Goal: Answer question/provide support: Answer question/provide support

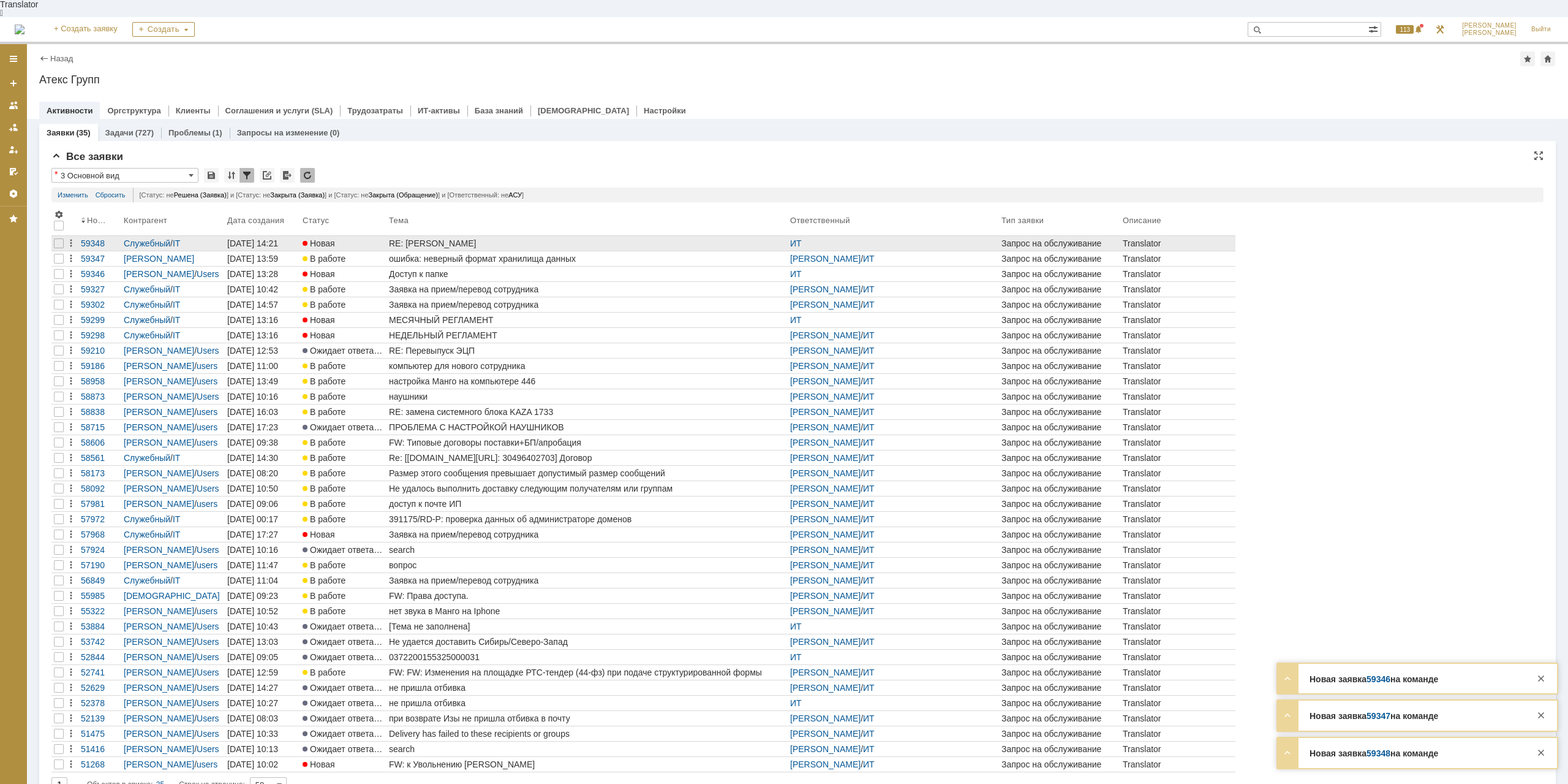
click at [469, 238] on div "RE: [PERSON_NAME]" at bounding box center [587, 243] width 396 height 10
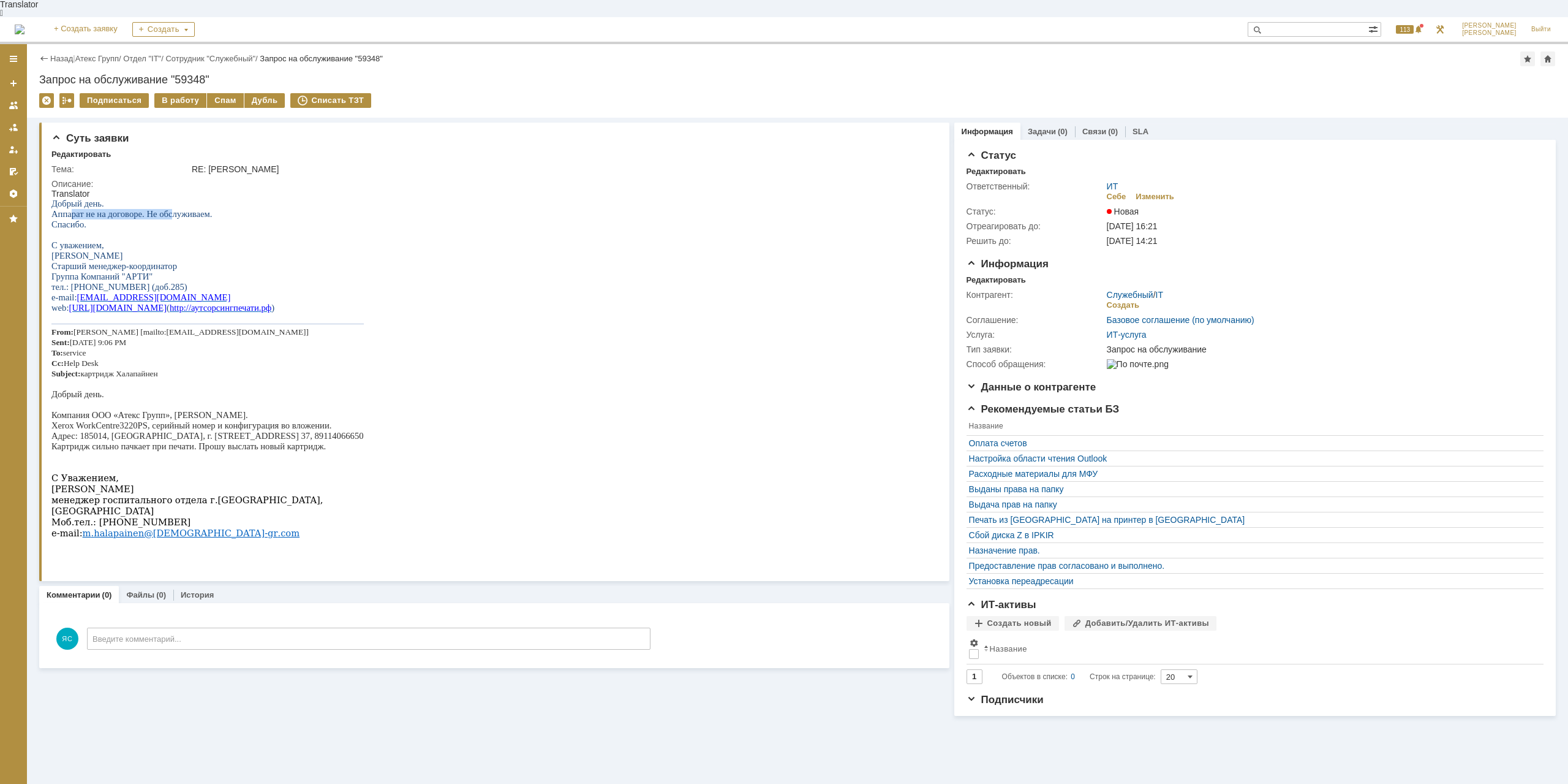
drag, startPoint x: 72, startPoint y: 202, endPoint x: 171, endPoint y: 204, distance: 99.0
click at [171, 209] on span "Аппарат не на договоре. Не обслуживаем." at bounding box center [132, 214] width 161 height 10
click at [176, 209] on span "Аппарат не на договоре. Не обслуживаем." at bounding box center [132, 214] width 161 height 10
drag, startPoint x: 133, startPoint y: 197, endPoint x: 173, endPoint y: 197, distance: 40.0
click at [173, 199] on p "Добрый день." at bounding box center [207, 204] width 312 height 10
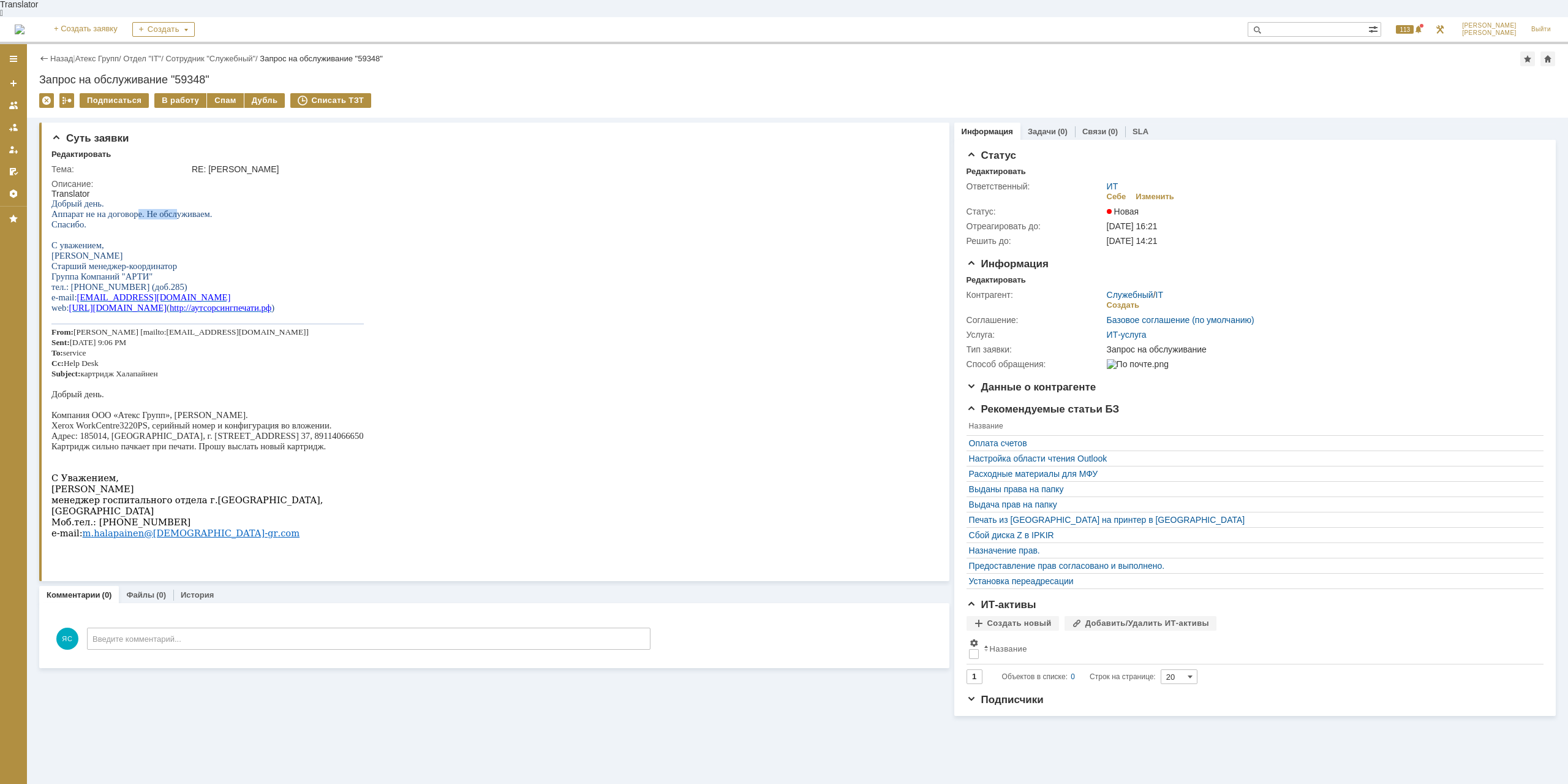
drag, startPoint x: 138, startPoint y: 206, endPoint x: 176, endPoint y: 206, distance: 38.0
click at [176, 209] on span "Аппарат не на договоре. Не обслуживаем." at bounding box center [132, 214] width 161 height 10
click at [189, 209] on span "Аппарат не на договоре. Не обслуживаем." at bounding box center [132, 214] width 161 height 10
drag, startPoint x: 117, startPoint y: 416, endPoint x: 199, endPoint y: 416, distance: 82.0
click at [197, 416] on p "Компания ООО «Атекс Групп», [PERSON_NAME]." at bounding box center [207, 415] width 312 height 10
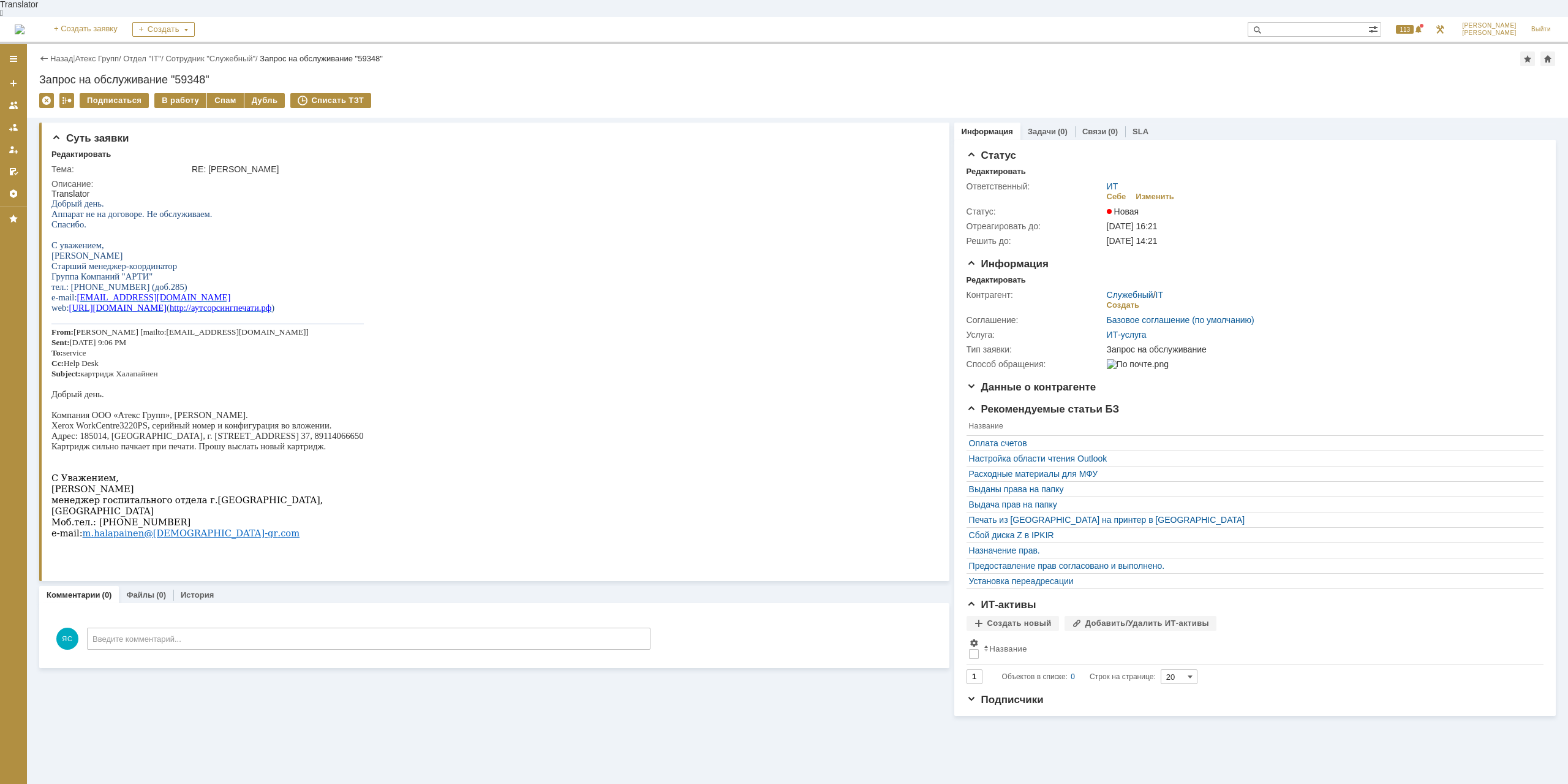
drag, startPoint x: 201, startPoint y: 416, endPoint x: 265, endPoint y: 428, distance: 65.1
click at [201, 417] on p "Компания ООО «Атекс Групп», [PERSON_NAME]." at bounding box center [207, 415] width 312 height 10
drag, startPoint x: 208, startPoint y: 438, endPoint x: 263, endPoint y: 444, distance: 55.3
click at [255, 442] on p "Адрес: 185014, [GEOGRAPHIC_DATA], г. [STREET_ADDRESS] 37, 89114066650" at bounding box center [207, 436] width 312 height 10
click at [263, 442] on p "Адрес: 185014, [GEOGRAPHIC_DATA], г. [STREET_ADDRESS] 37, 89114066650" at bounding box center [207, 436] width 312 height 10
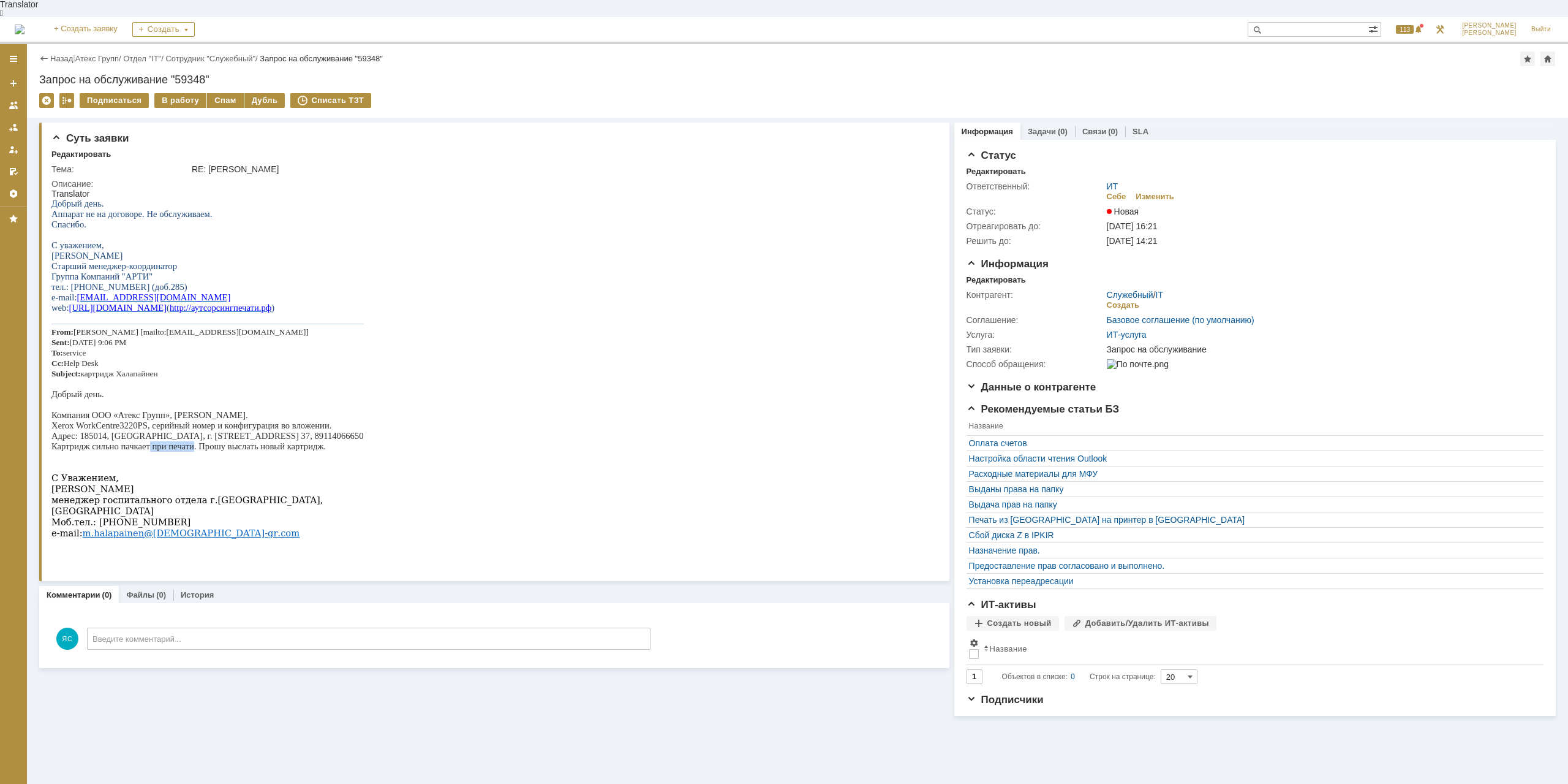
drag, startPoint x: 148, startPoint y: 452, endPoint x: 192, endPoint y: 452, distance: 44.0
click at [192, 452] on p "Картридж сильно пачкает при печати. Прошу выслать новый картридж." at bounding box center [207, 447] width 312 height 10
click at [194, 452] on p "Картридж сильно пачкает при печати. Прошу выслать новый картридж." at bounding box center [207, 447] width 312 height 10
drag, startPoint x: 278, startPoint y: 455, endPoint x: 252, endPoint y: 455, distance: 26.0
click at [252, 452] on p "Картридж сильно пачкает при печати. Прошу выслать новый картридж." at bounding box center [207, 447] width 312 height 10
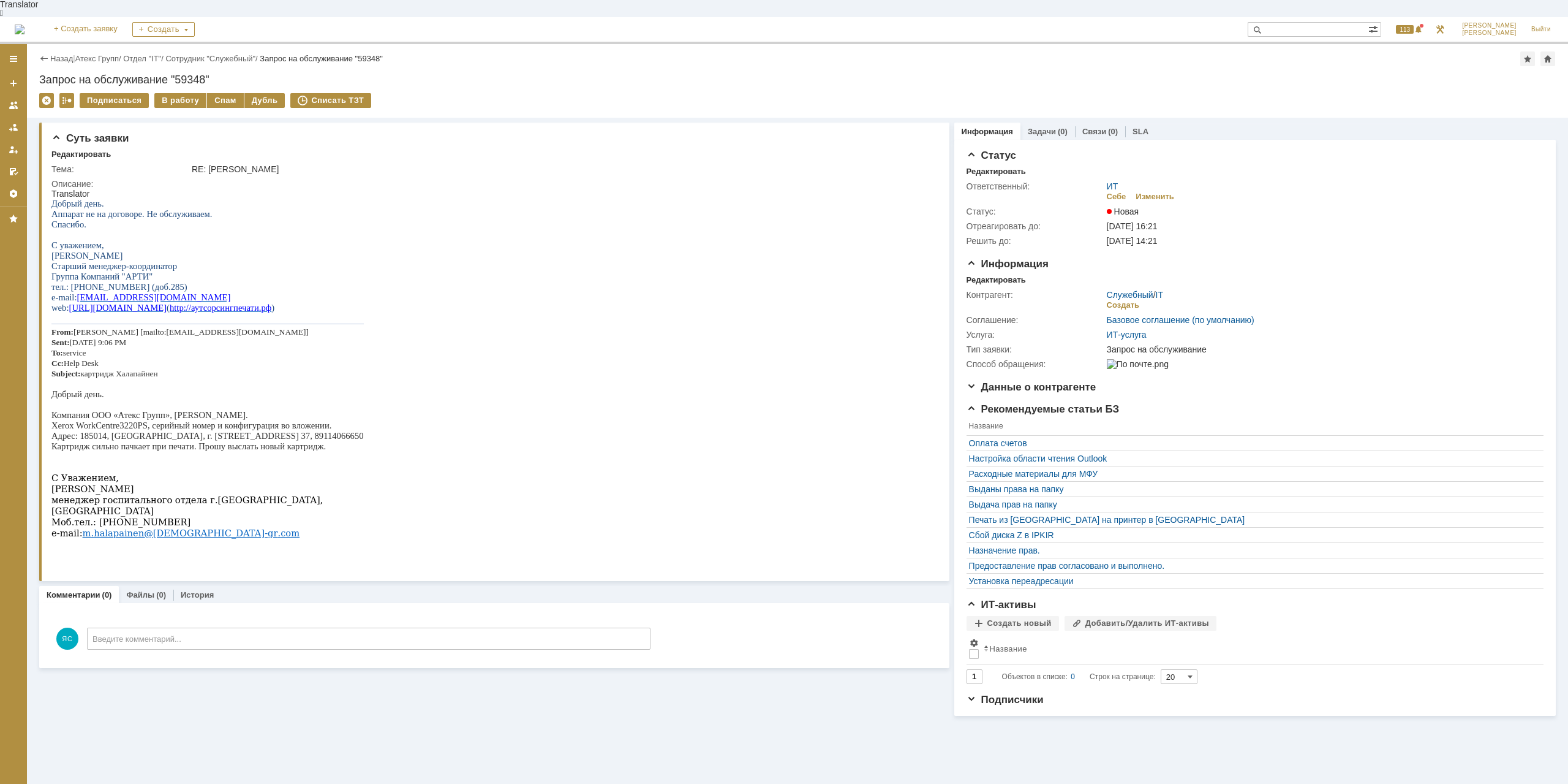
drag, startPoint x: 252, startPoint y: 455, endPoint x: 190, endPoint y: 457, distance: 62.0
click at [251, 452] on p "Картридж сильно пачкает при печати. Прошу выслать новый картридж." at bounding box center [207, 447] width 312 height 10
drag, startPoint x: 189, startPoint y: 457, endPoint x: 202, endPoint y: 455, distance: 13.2
click at [202, 455] on div "Добрый день. Аппарат не на договоре. Не обслуживаем. [GEOGRAPHIC_DATA]. С уваже…" at bounding box center [207, 379] width 312 height 361
drag, startPoint x: 202, startPoint y: 455, endPoint x: 219, endPoint y: 441, distance: 22.0
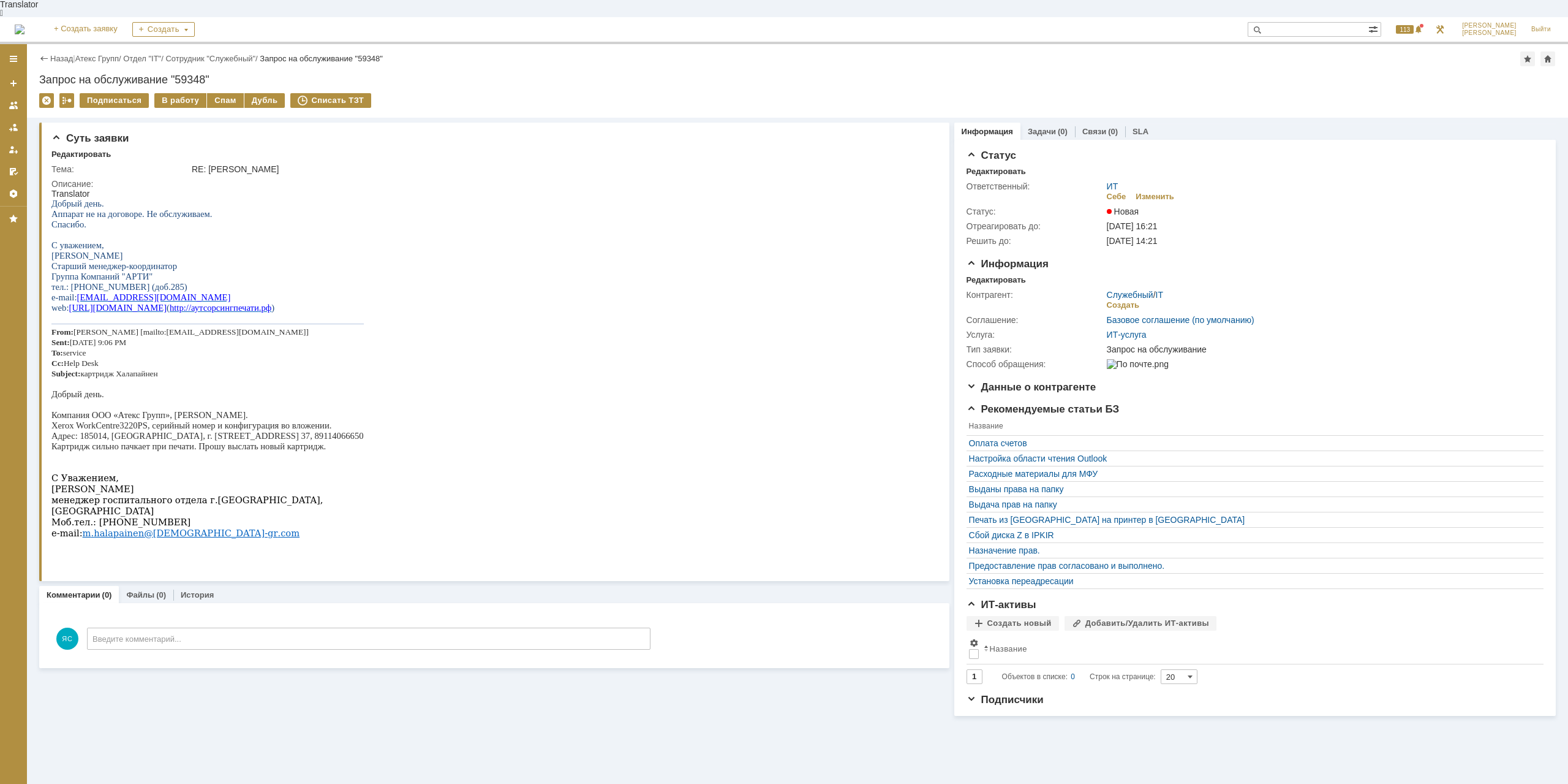
click at [202, 452] on p "Картридж сильно пачкает при печати. Прошу выслать новый картридж." at bounding box center [207, 447] width 312 height 10
click at [130, 431] on p "Xerox WorkCentre 3220 PS , серийный номер и конфигурация во вложении." at bounding box center [207, 426] width 312 height 10
drag, startPoint x: 163, startPoint y: 426, endPoint x: 194, endPoint y: 426, distance: 31.0
click at [194, 426] on p "Xerox WorkCentre 3220 PS , серийный номер и конфигурация во вложении." at bounding box center [207, 426] width 312 height 10
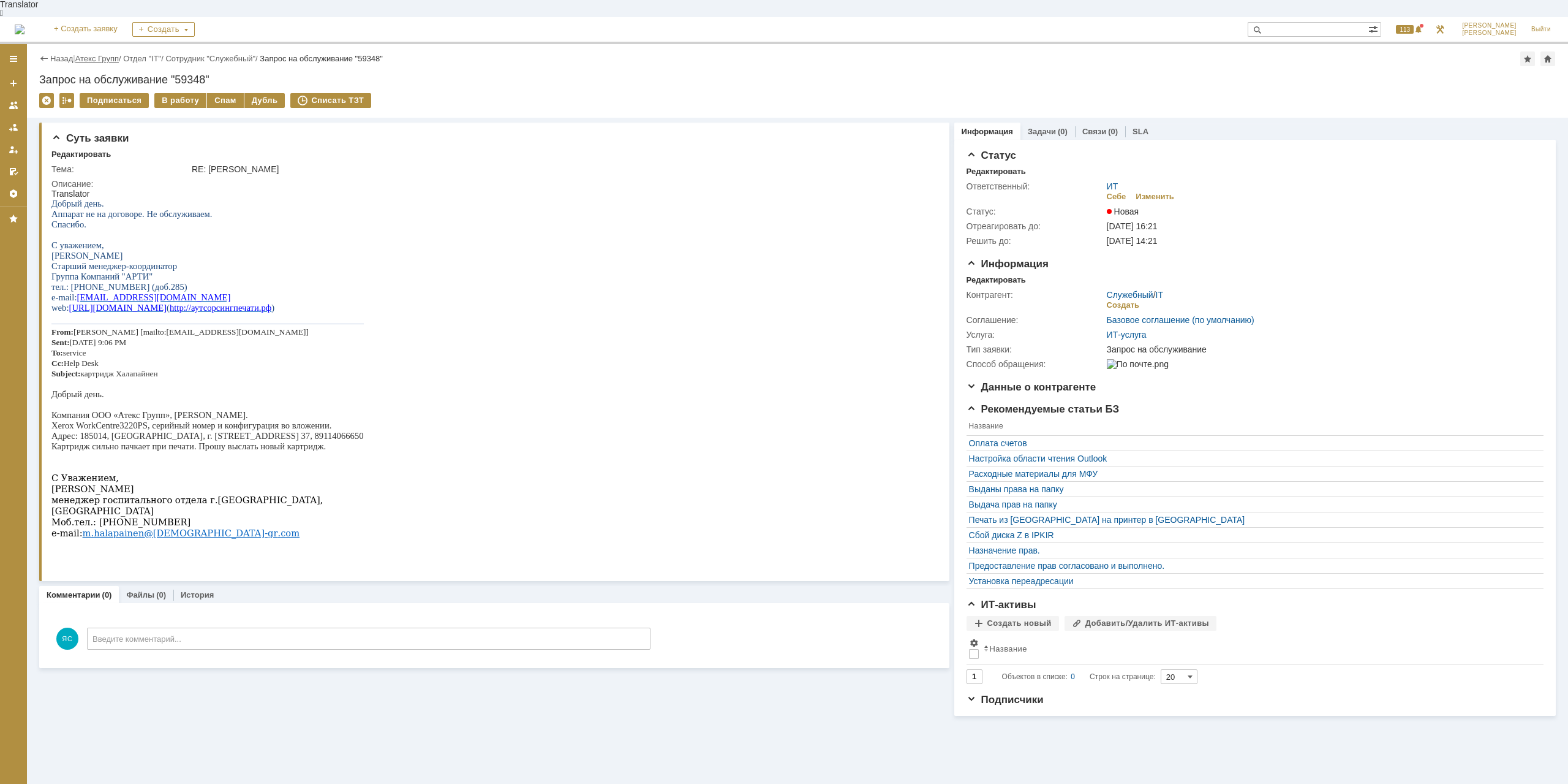
click at [101, 54] on link "Атекс Групп" at bounding box center [97, 58] width 44 height 9
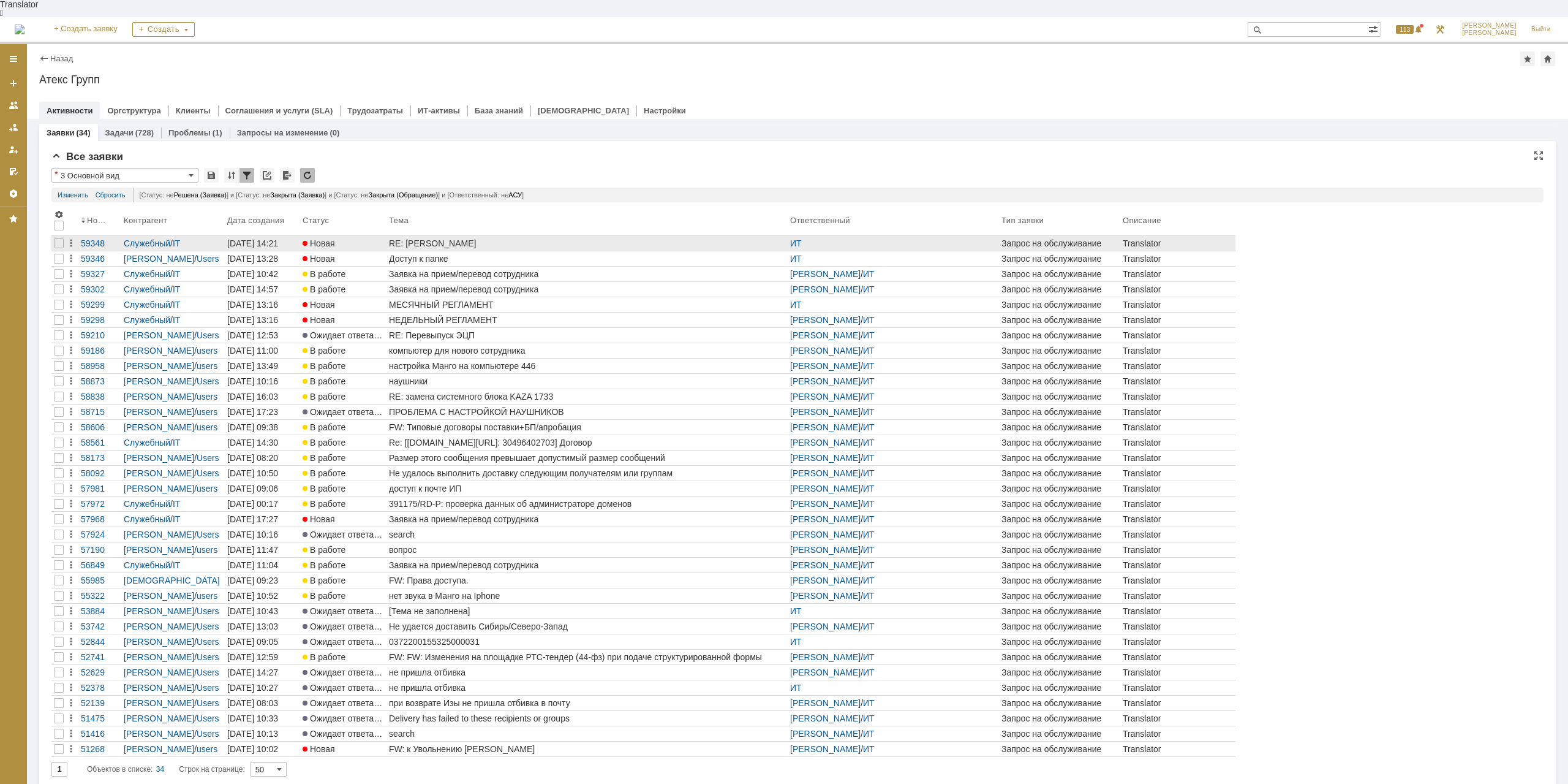
click at [455, 238] on div "RE: [PERSON_NAME]" at bounding box center [587, 243] width 396 height 10
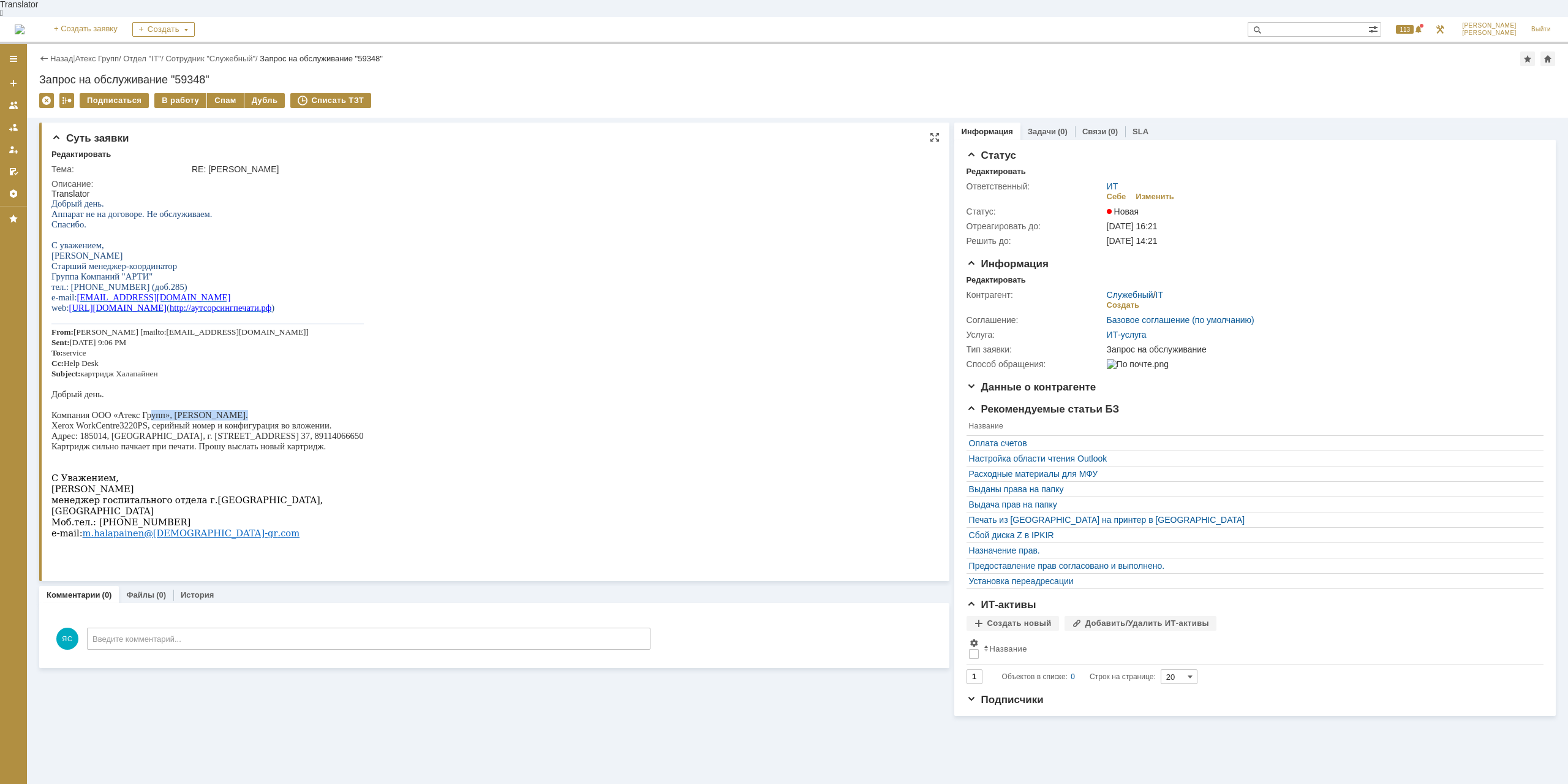
drag, startPoint x: 234, startPoint y: 420, endPoint x: 289, endPoint y: 449, distance: 62.2
click at [235, 420] on p "Компания ООО «Атекс Групп», [PERSON_NAME]." at bounding box center [207, 415] width 312 height 10
drag, startPoint x: 294, startPoint y: 447, endPoint x: 279, endPoint y: 446, distance: 15.0
click at [279, 446] on p "Картридж сильно пачкает при печати. Прошу выслать новый картридж." at bounding box center [207, 447] width 312 height 10
drag, startPoint x: 170, startPoint y: 448, endPoint x: 122, endPoint y: 456, distance: 48.7
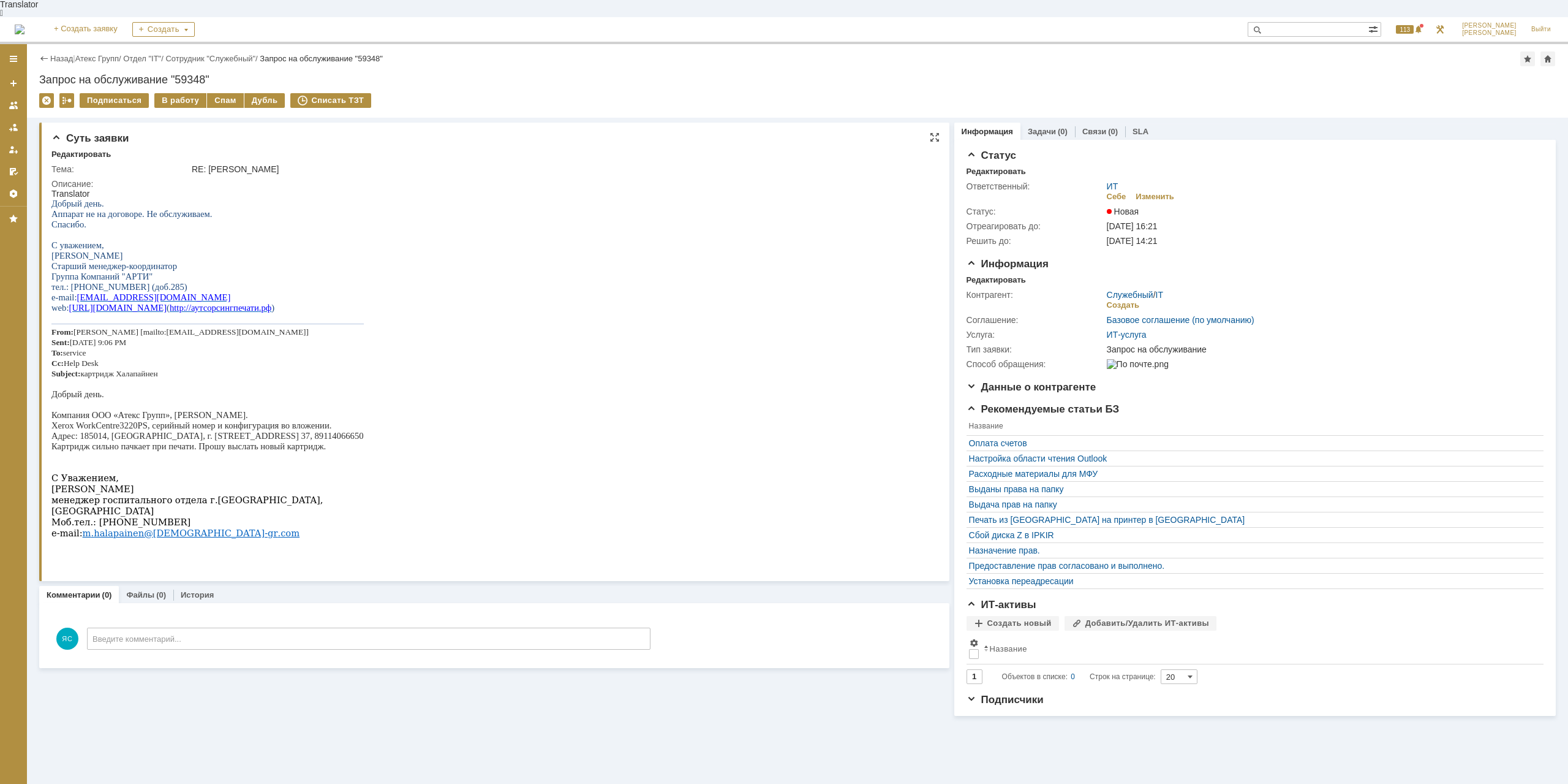
click at [170, 449] on p "Картридж сильно пачкает при печати. Прошу выслать новый картридж." at bounding box center [207, 447] width 312 height 10
drag, startPoint x: 122, startPoint y: 457, endPoint x: 168, endPoint y: 457, distance: 46.0
click at [168, 457] on p at bounding box center [207, 457] width 312 height 10
drag, startPoint x: 205, startPoint y: 451, endPoint x: 239, endPoint y: 453, distance: 34.1
click at [239, 452] on p "Картридж сильно пачкает при печати. Прошу выслать новый картридж." at bounding box center [207, 447] width 312 height 10
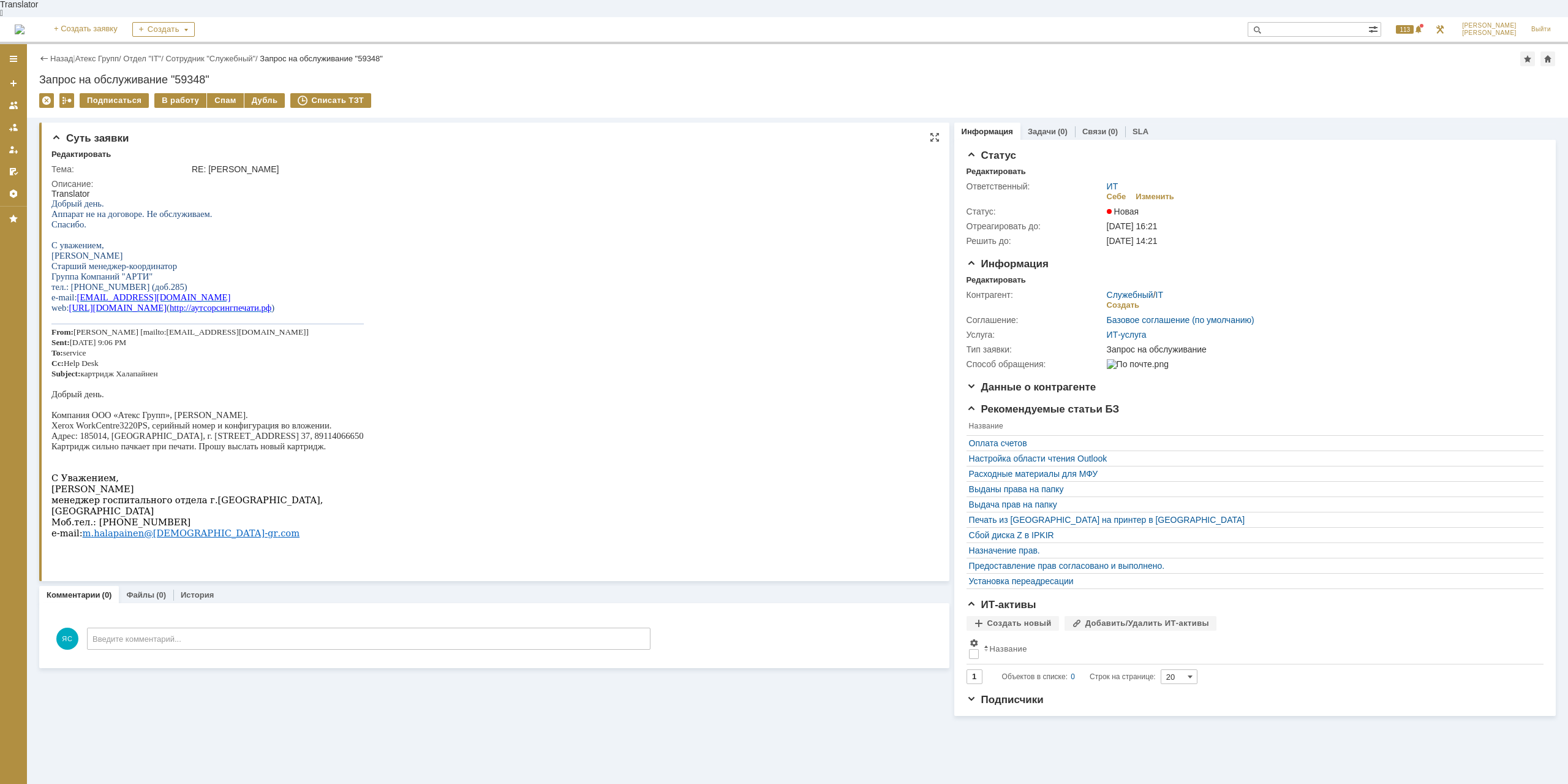
click at [279, 452] on p "Картридж сильно пачкает при печати. Прошу выслать новый картридж." at bounding box center [207, 447] width 312 height 10
drag, startPoint x: 297, startPoint y: 452, endPoint x: 256, endPoint y: 452, distance: 41.0
click at [256, 452] on p "Картридж сильно пачкает при печати. Прошу выслать новый картридж." at bounding box center [207, 447] width 312 height 10
click at [248, 451] on p "Картридж сильно пачкает при печати. Прошу выслать новый картридж." at bounding box center [207, 447] width 312 height 10
drag, startPoint x: 183, startPoint y: 450, endPoint x: 246, endPoint y: 452, distance: 63.0
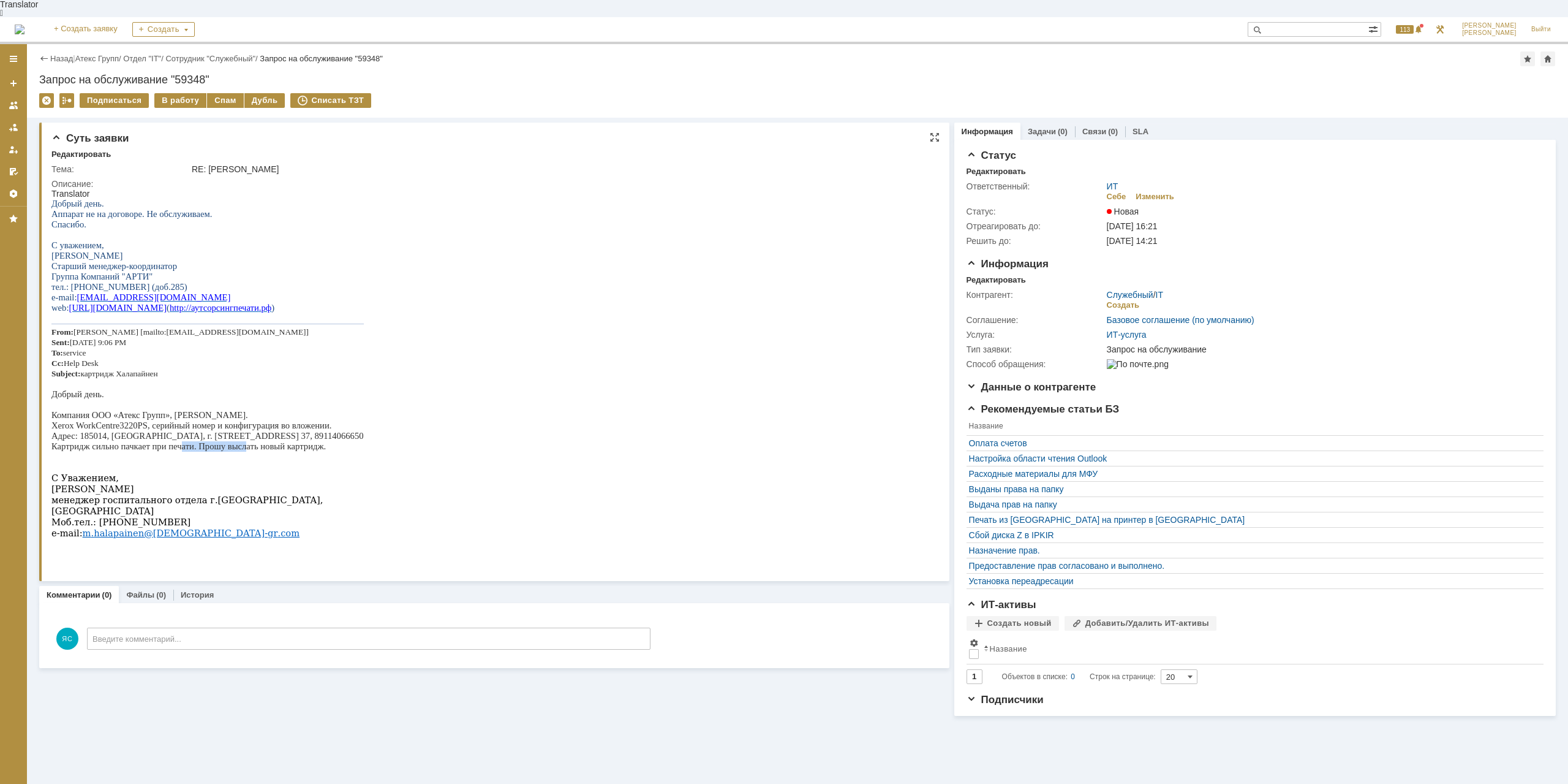
click at [246, 452] on p "Картридж сильно пачкает при печати. Прошу выслать новый картридж." at bounding box center [207, 447] width 312 height 10
drag, startPoint x: 313, startPoint y: 453, endPoint x: 262, endPoint y: 453, distance: 51.0
click at [262, 452] on p "Картридж сильно пачкает при печати. Прошу выслать новый картридж." at bounding box center [207, 447] width 312 height 10
click at [248, 452] on p "Картридж сильно пачкает при печати. Прошу выслать новый картридж." at bounding box center [207, 447] width 312 height 10
drag, startPoint x: 180, startPoint y: 453, endPoint x: 298, endPoint y: 453, distance: 118.0
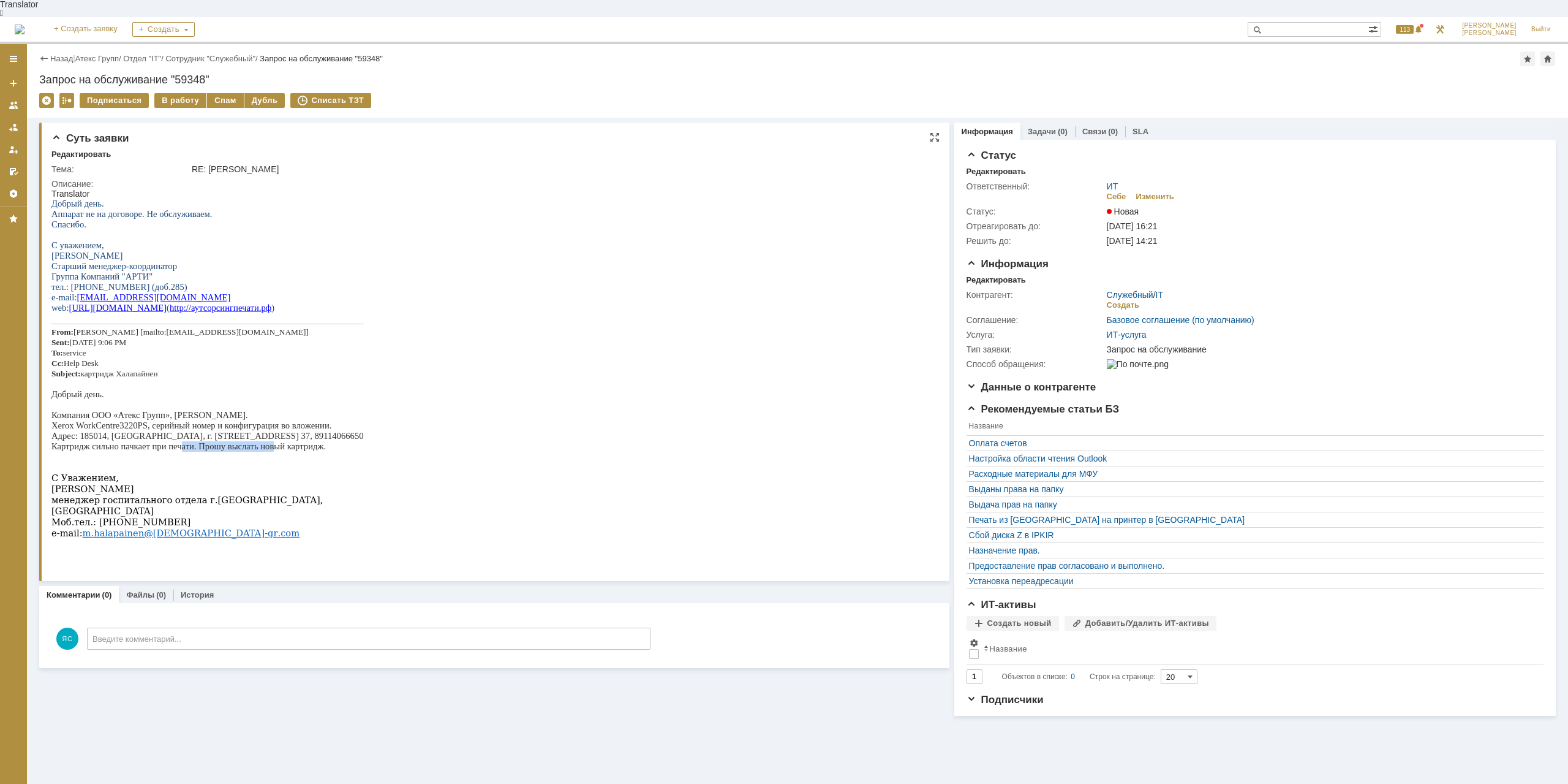
click at [275, 452] on p "Картридж сильно пачкает при печати. Прошу выслать новый картридж." at bounding box center [207, 447] width 312 height 10
drag, startPoint x: 298, startPoint y: 453, endPoint x: 326, endPoint y: 455, distance: 28.1
click at [299, 452] on p "Картридж сильно пачкает при печати. Прошу выслать новый картридж." at bounding box center [207, 447] width 312 height 10
drag, startPoint x: 326, startPoint y: 454, endPoint x: 246, endPoint y: 451, distance: 80.1
click at [246, 451] on p "Картридж сильно пачкает при печати. Прошу выслать новый картридж." at bounding box center [207, 447] width 312 height 10
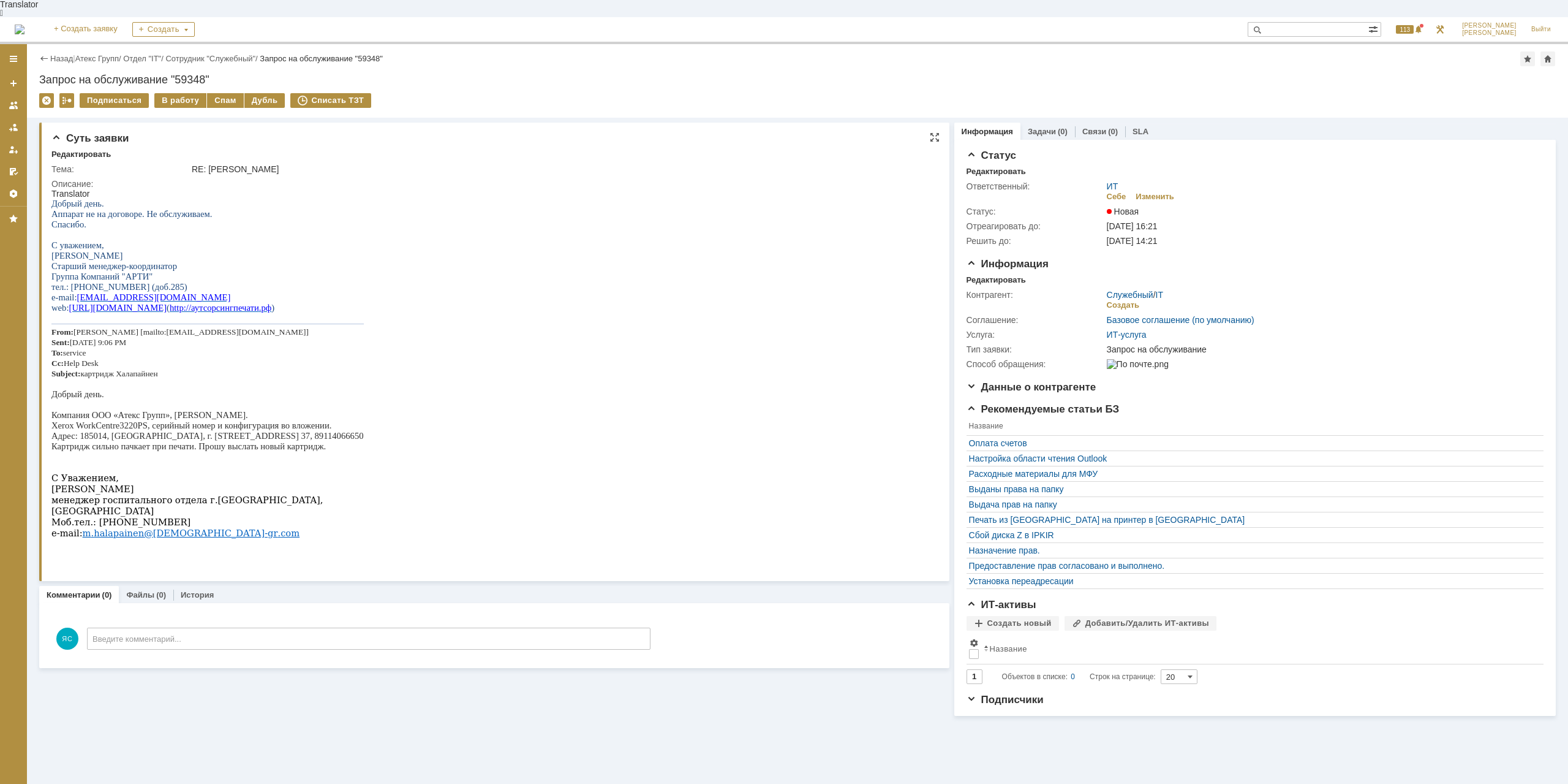
click at [245, 448] on p "Картридж сильно пачкает при печати. Прошу выслать новый картридж." at bounding box center [207, 447] width 312 height 10
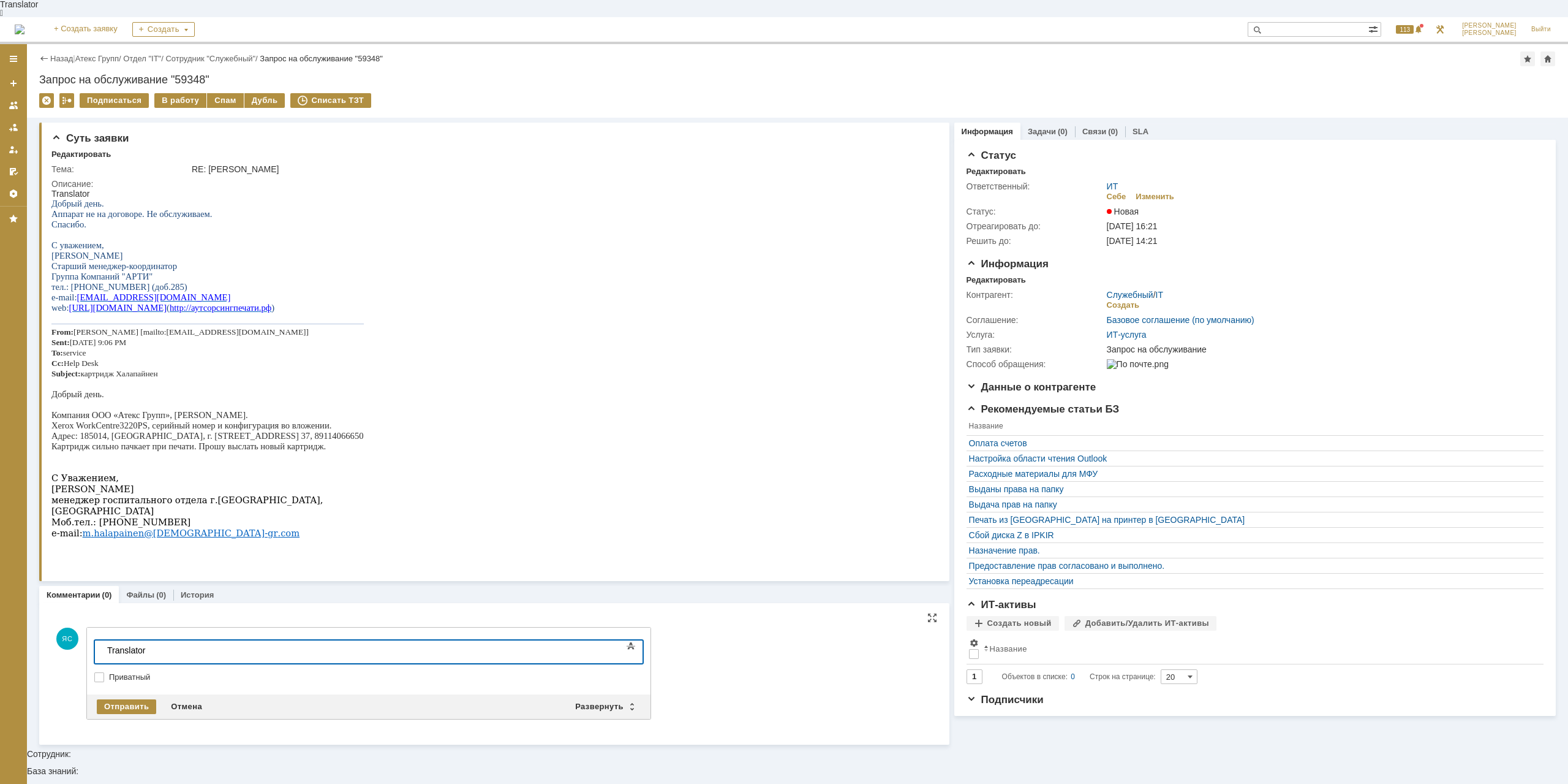
click at [118, 655] on div at bounding box center [194, 660] width 174 height 10
click at [128, 699] on div "Отправить" at bounding box center [126, 707] width 60 height 15
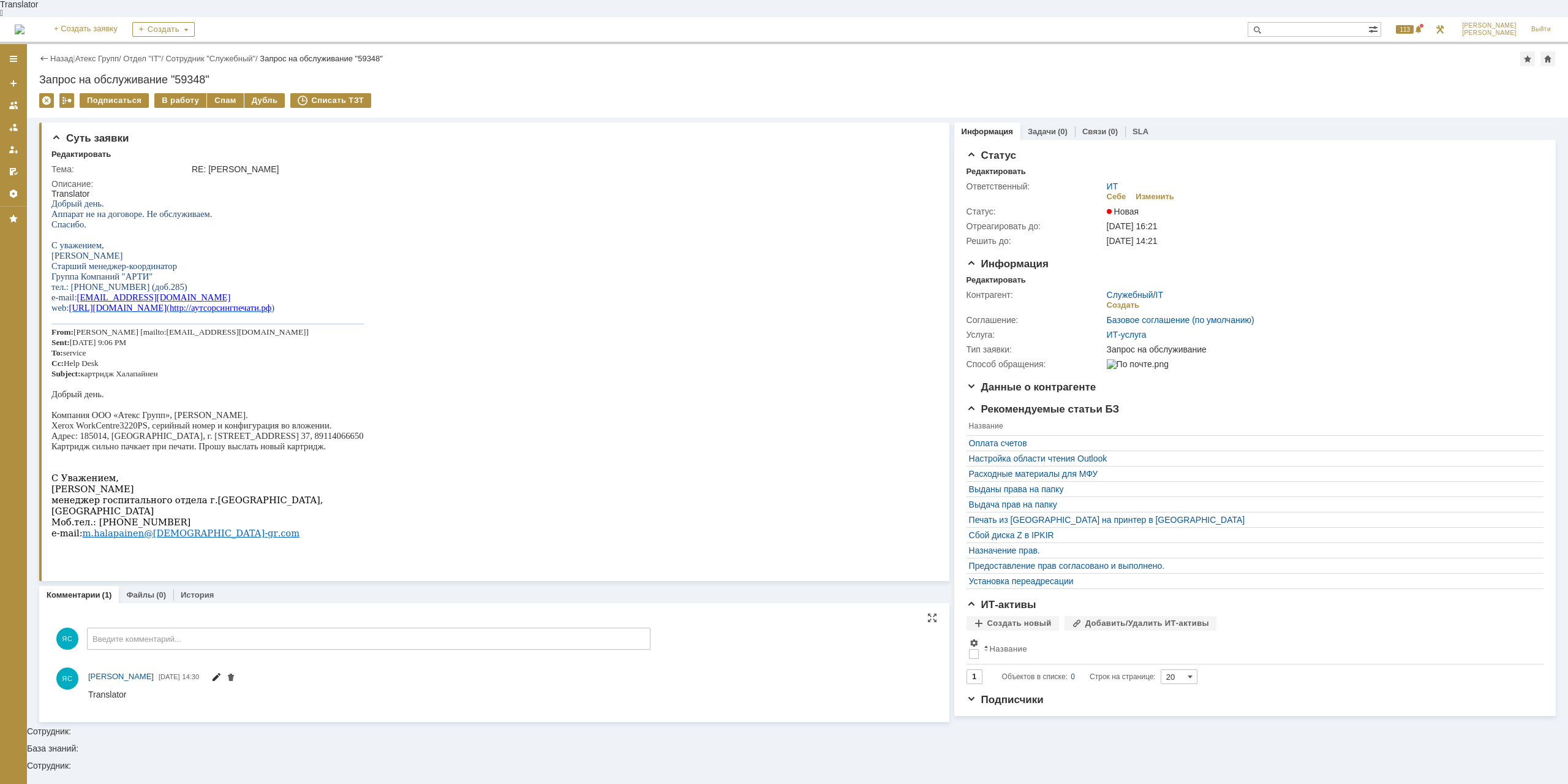
click at [221, 673] on span at bounding box center [216, 678] width 10 height 10
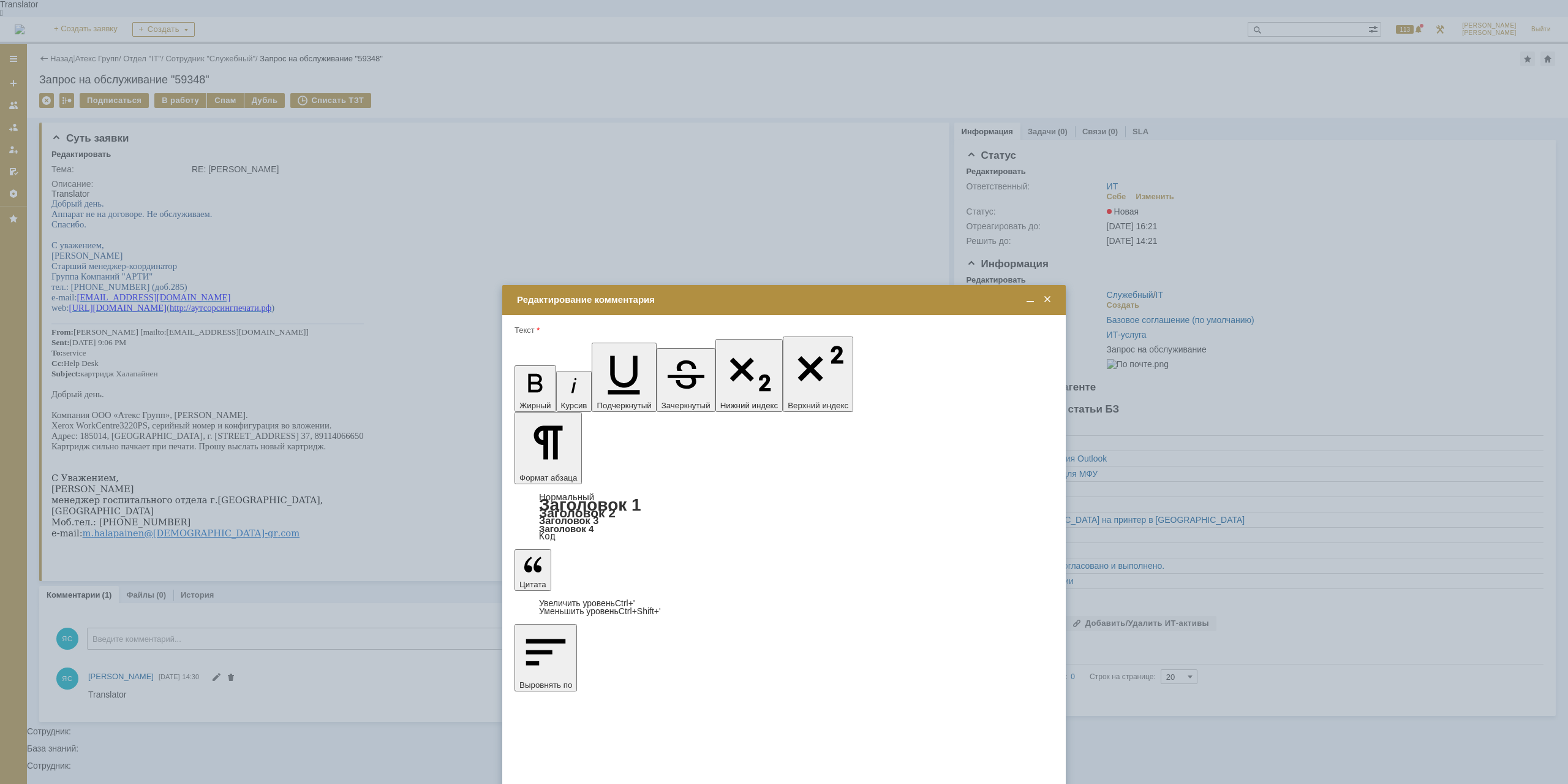
drag, startPoint x: 693, startPoint y: 3618, endPoint x: 706, endPoint y: 3691, distance: 74.1
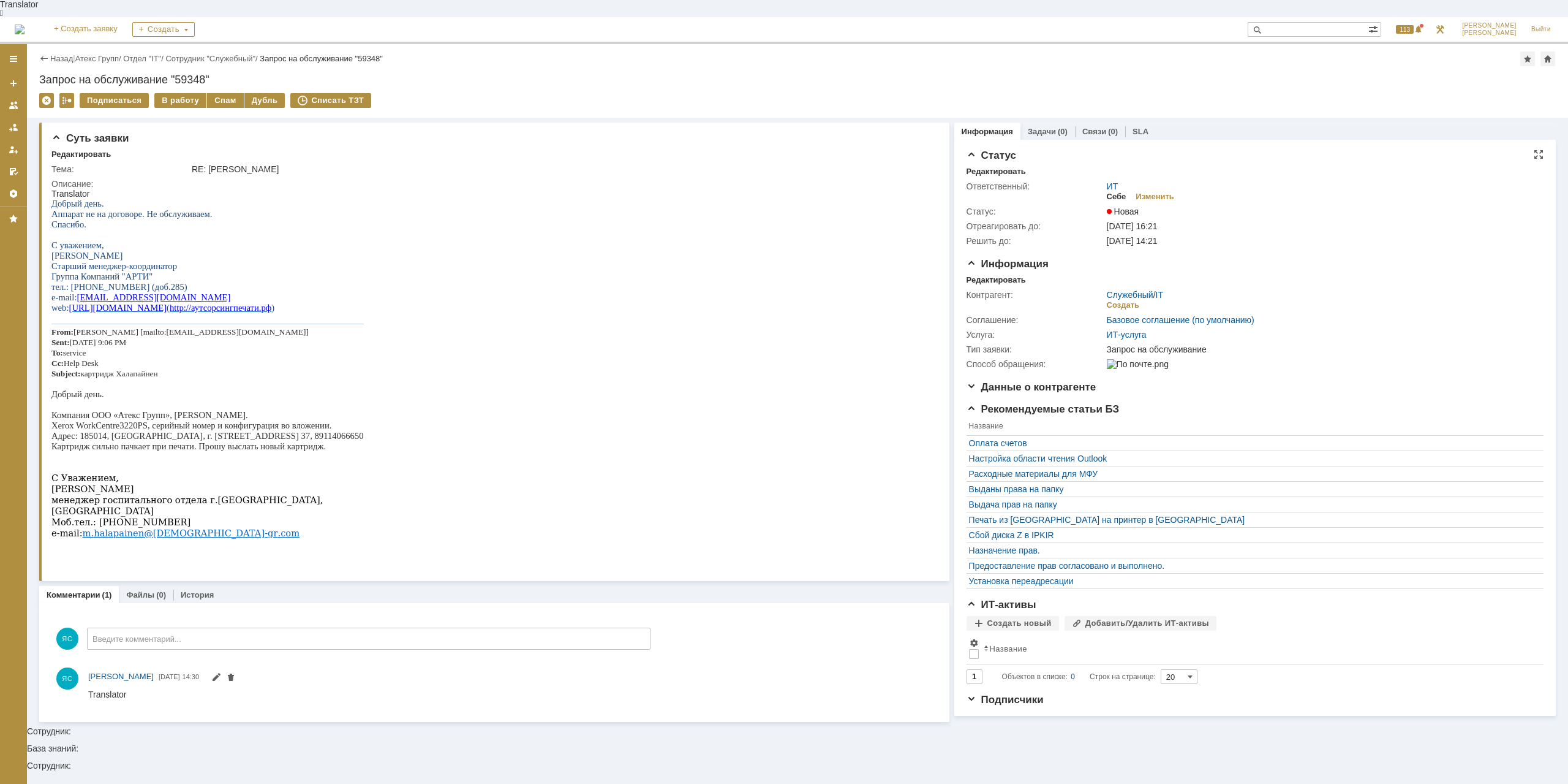
click at [1123, 192] on div "Себе" at bounding box center [1116, 197] width 19 height 10
click at [192, 93] on div "В работу" at bounding box center [180, 101] width 52 height 15
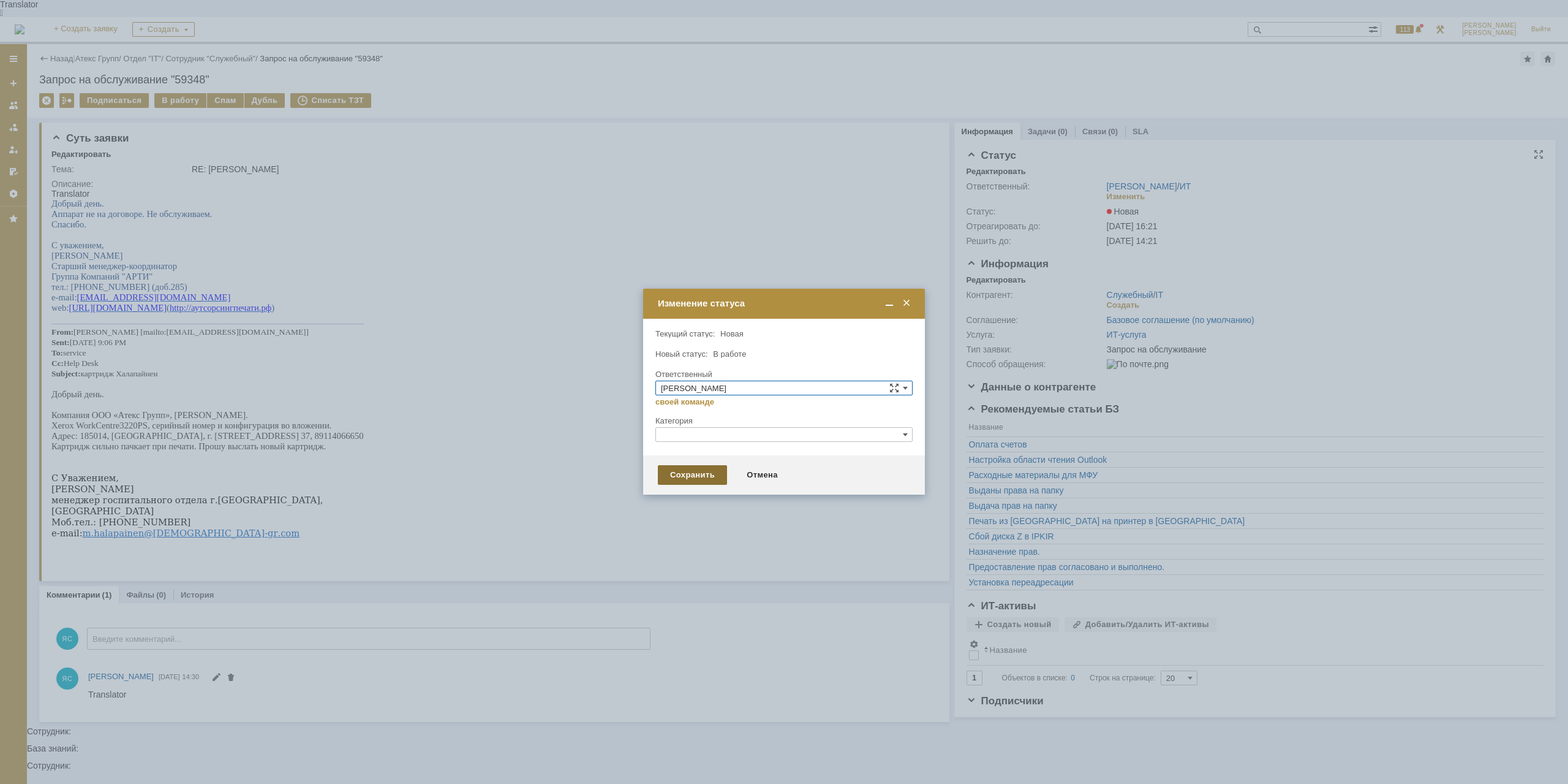
click at [684, 479] on div "Сохранить" at bounding box center [692, 474] width 69 height 19
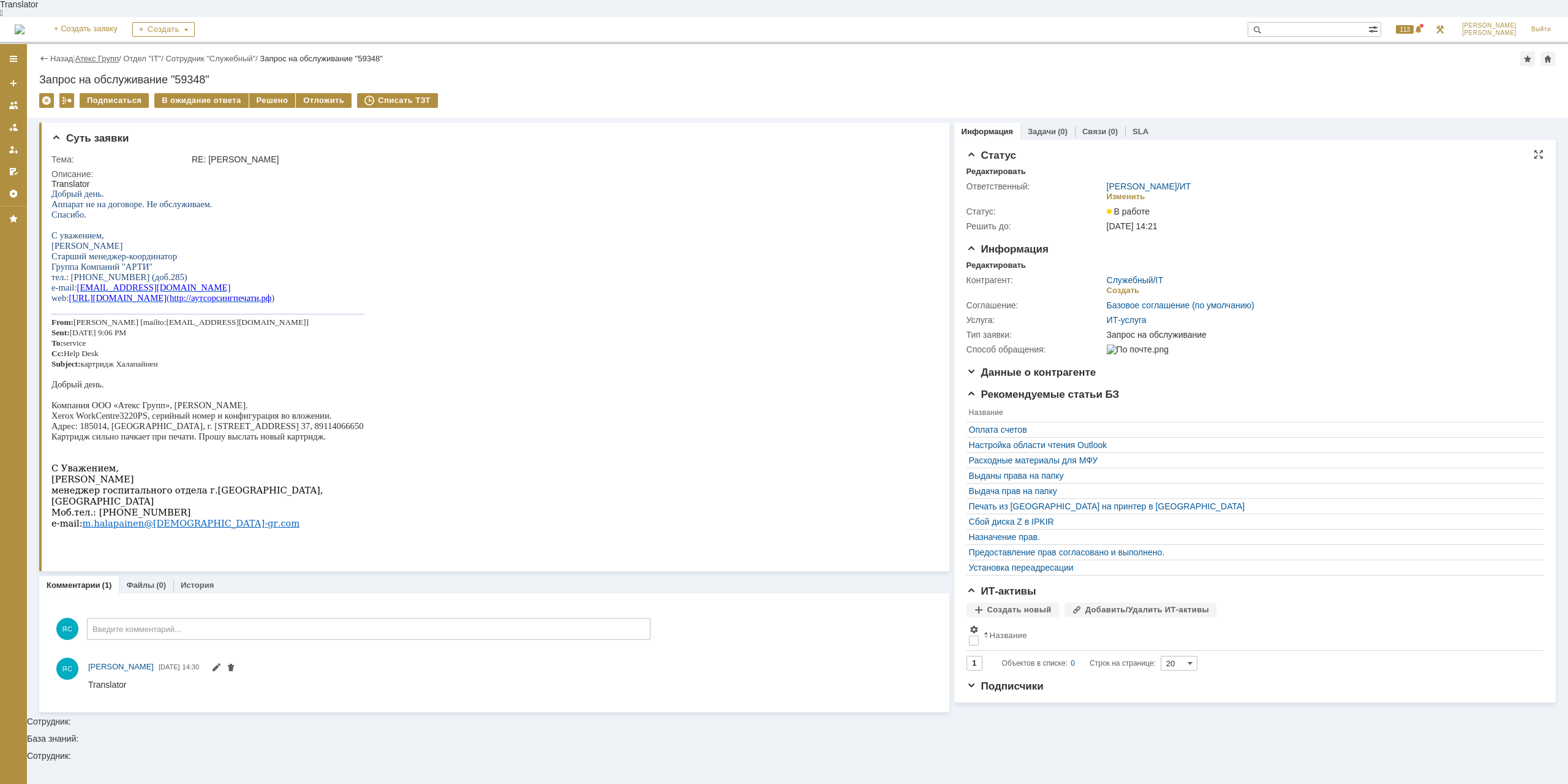
click at [111, 54] on link "Атекс Групп" at bounding box center [97, 58] width 44 height 9
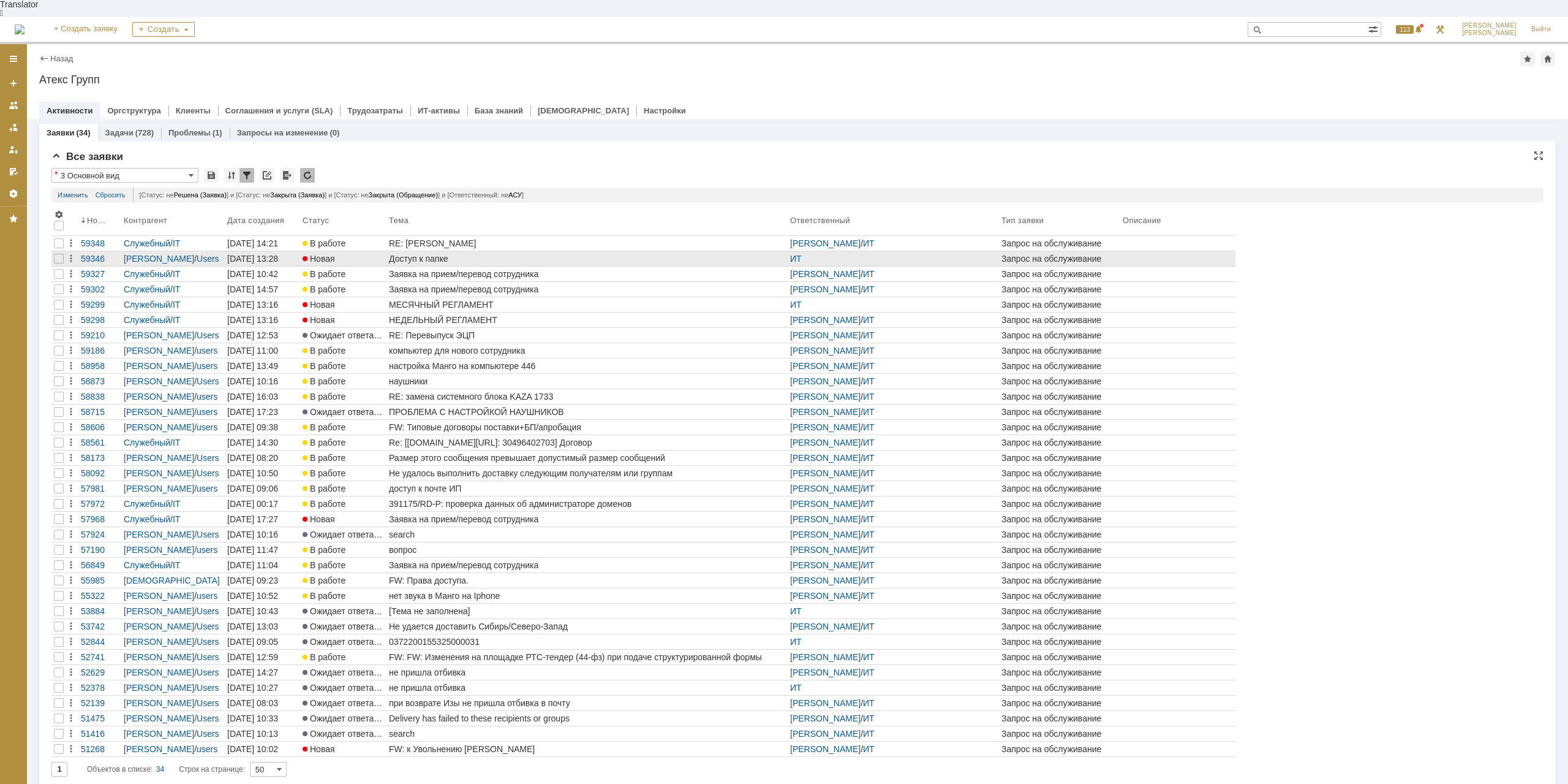
click at [404, 253] on div "Доступ к папке" at bounding box center [587, 259] width 396 height 10
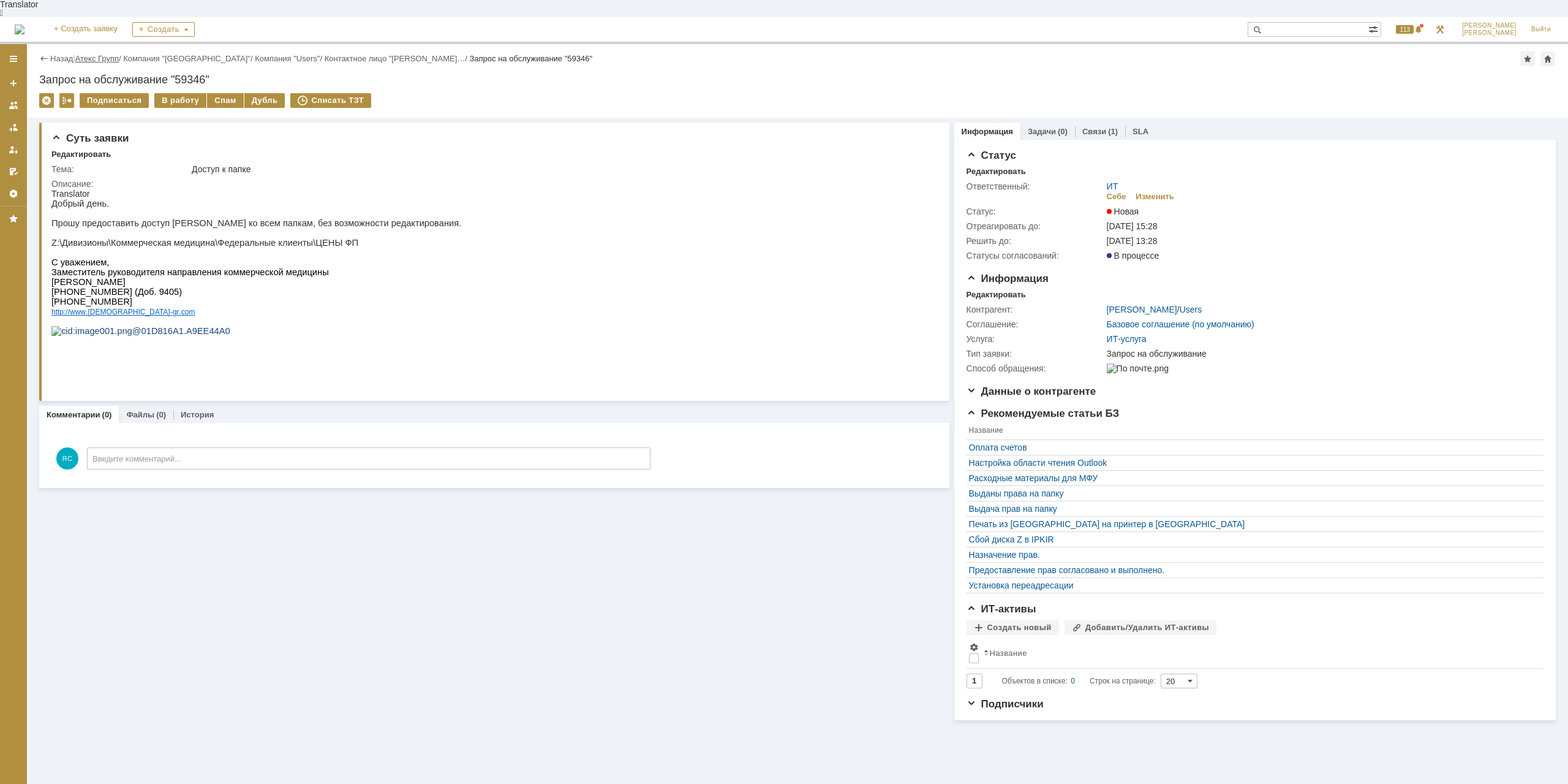
click at [112, 54] on link "Атекс Групп" at bounding box center [97, 58] width 44 height 9
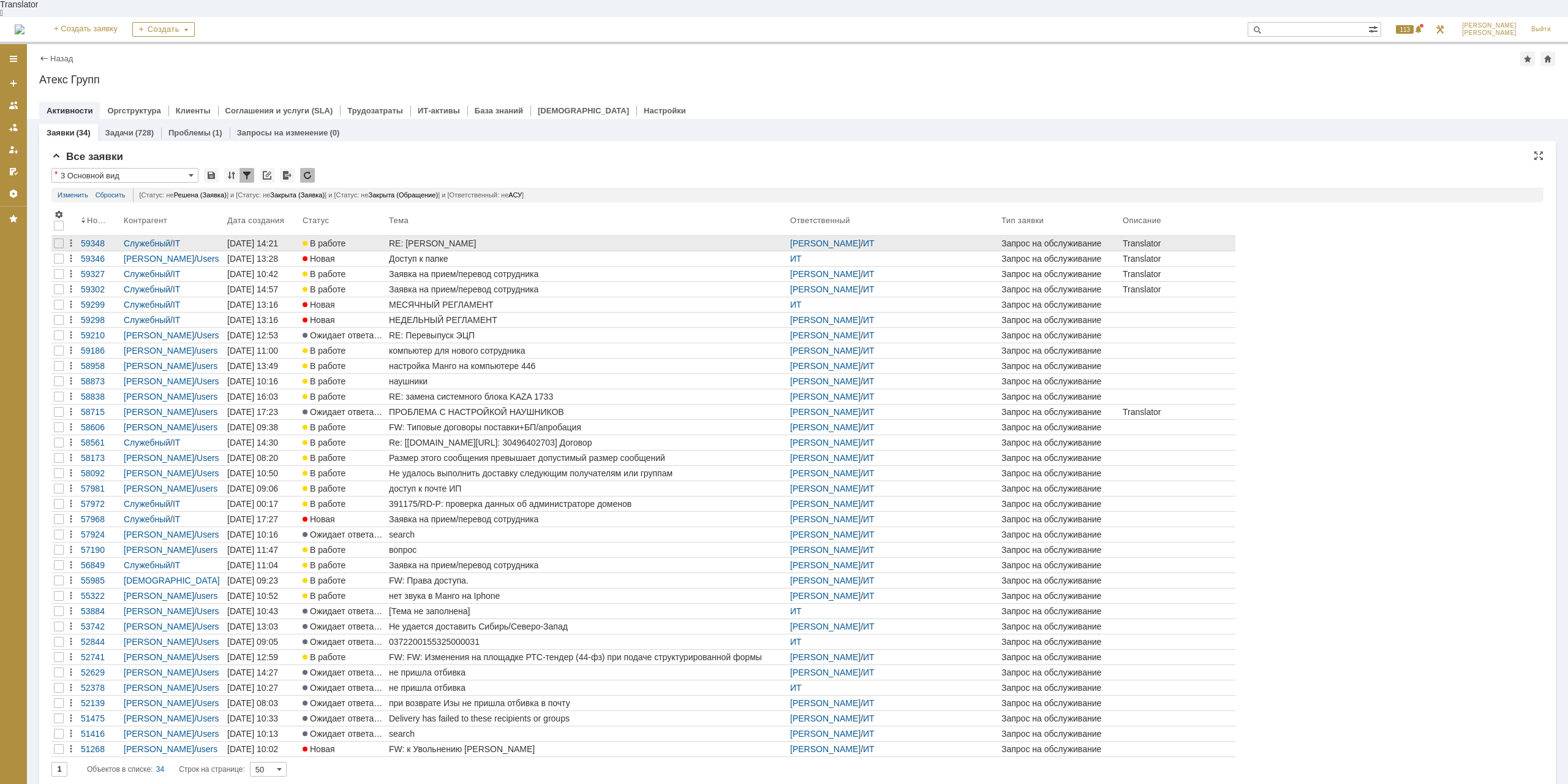
click at [393, 238] on div "RE: [PERSON_NAME]" at bounding box center [587, 243] width 396 height 10
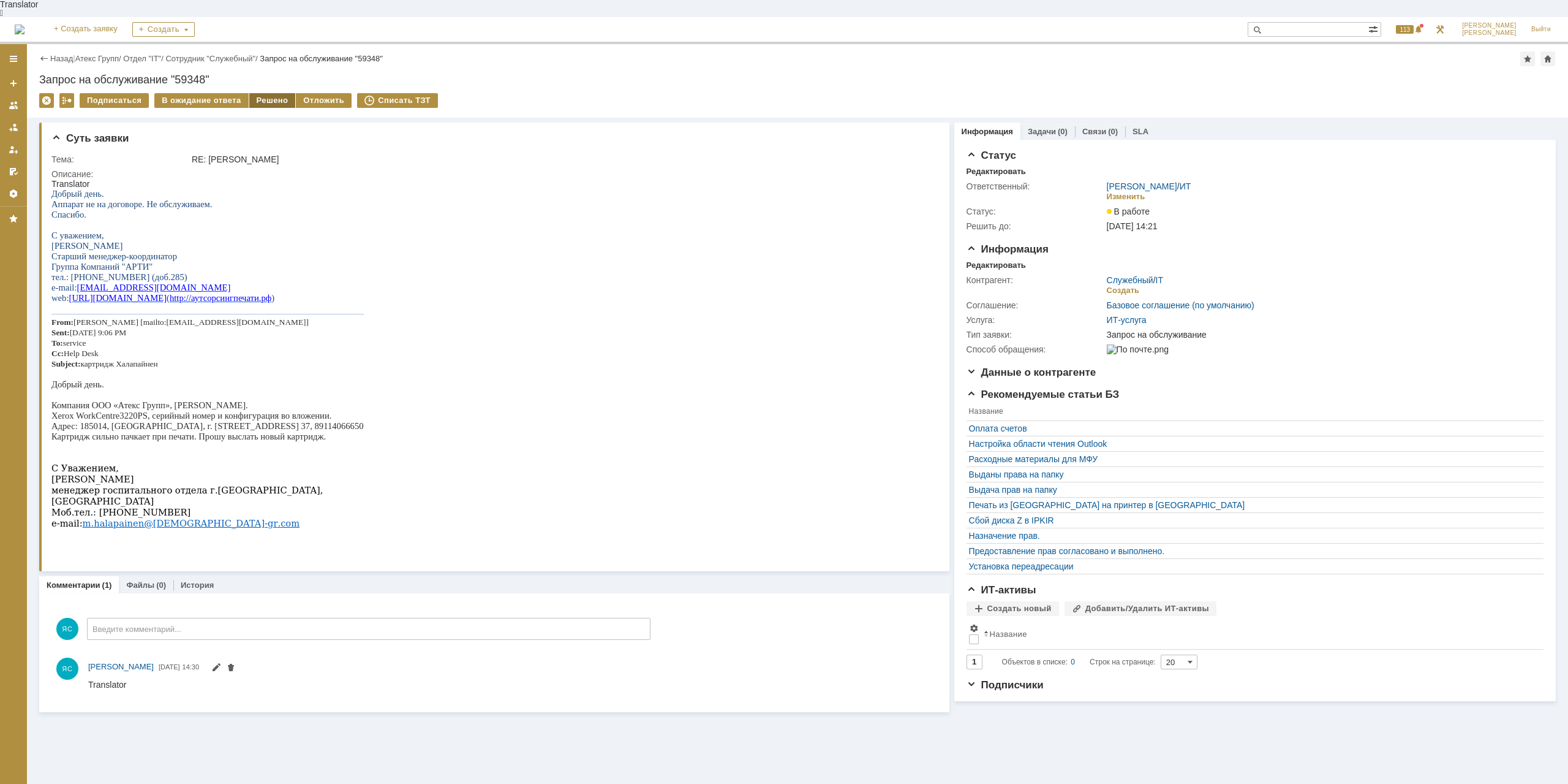
click at [260, 93] on div "Решено" at bounding box center [272, 101] width 46 height 15
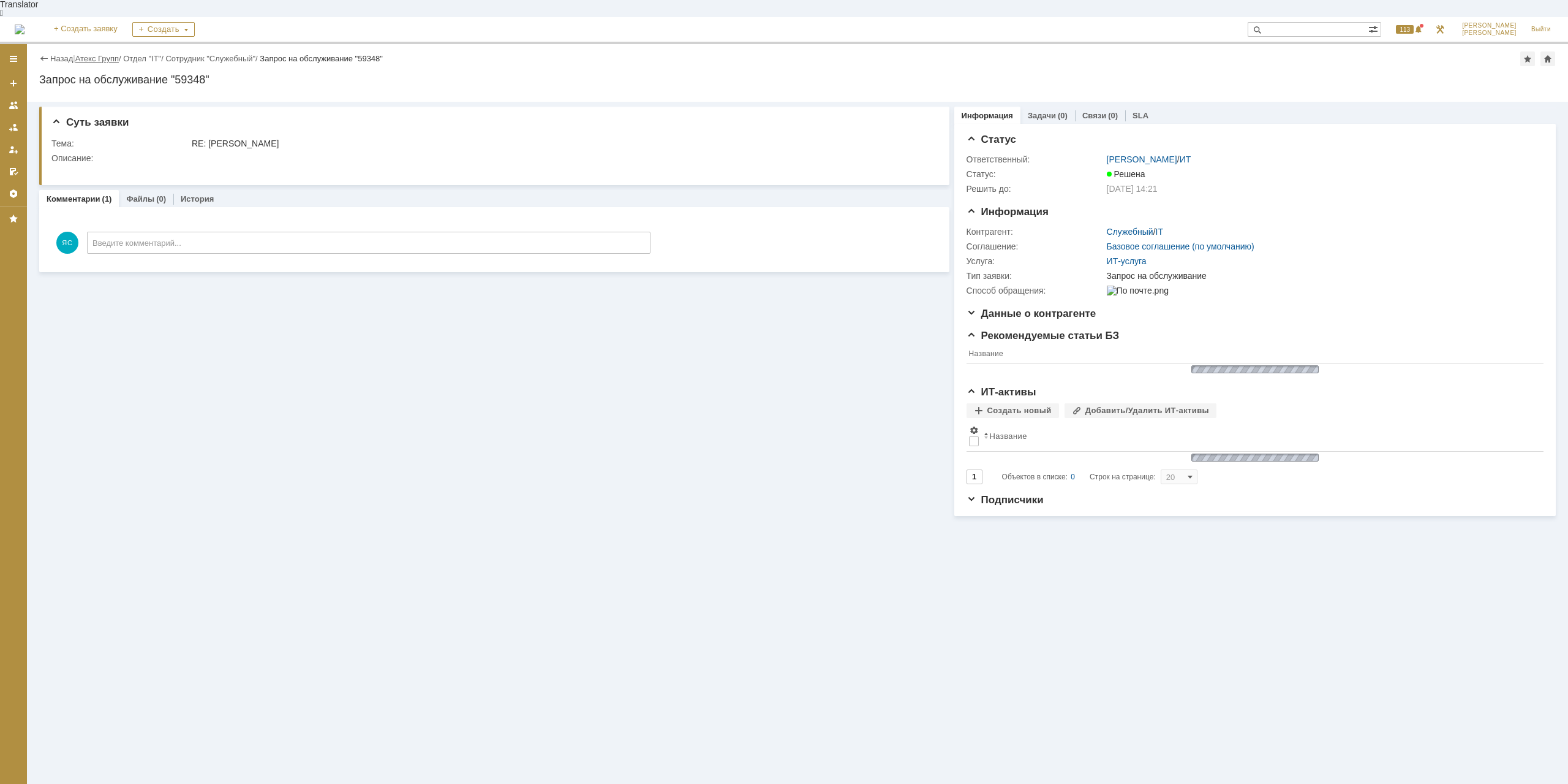
click at [112, 54] on link "Атекс Групп" at bounding box center [97, 58] width 44 height 9
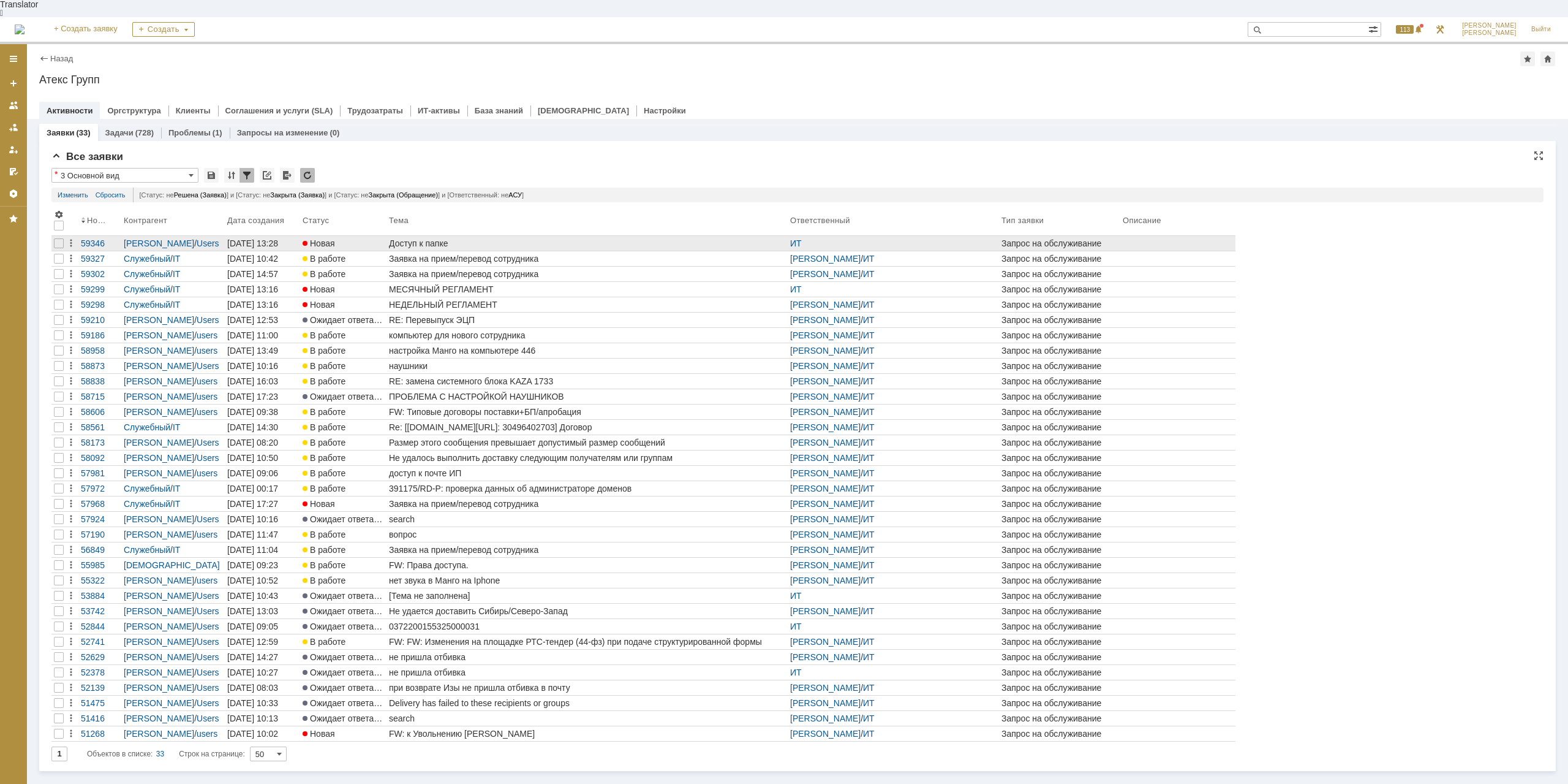
click at [393, 251] on link "Заявка на прием/перевод сотрудника" at bounding box center [587, 259] width 401 height 15
click at [413, 238] on div "Доступ к папке" at bounding box center [587, 243] width 396 height 10
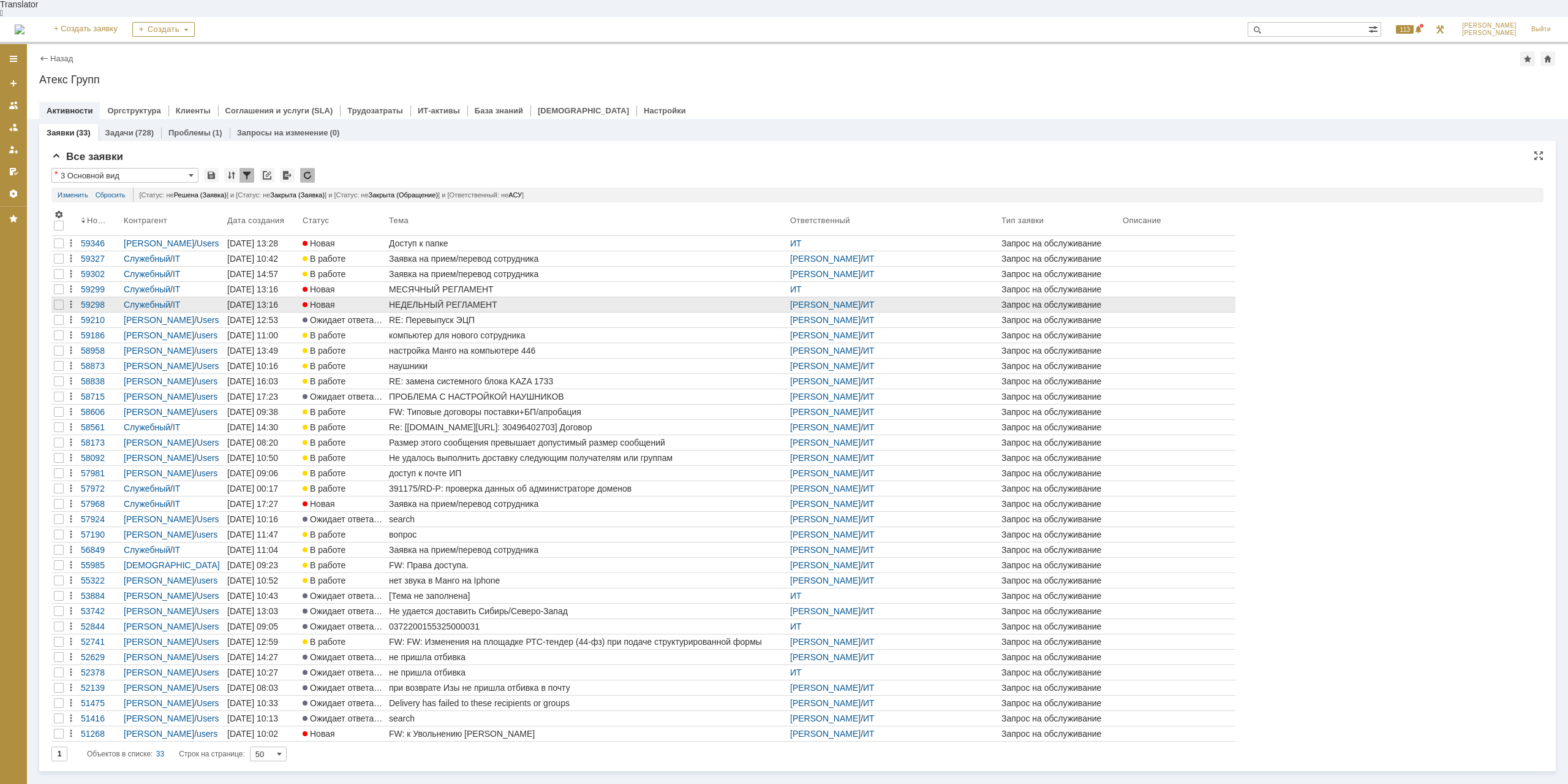
click at [466, 300] on div "НЕДЕЛЬНЫЙ РЕГЛАМЕНТ" at bounding box center [587, 305] width 396 height 10
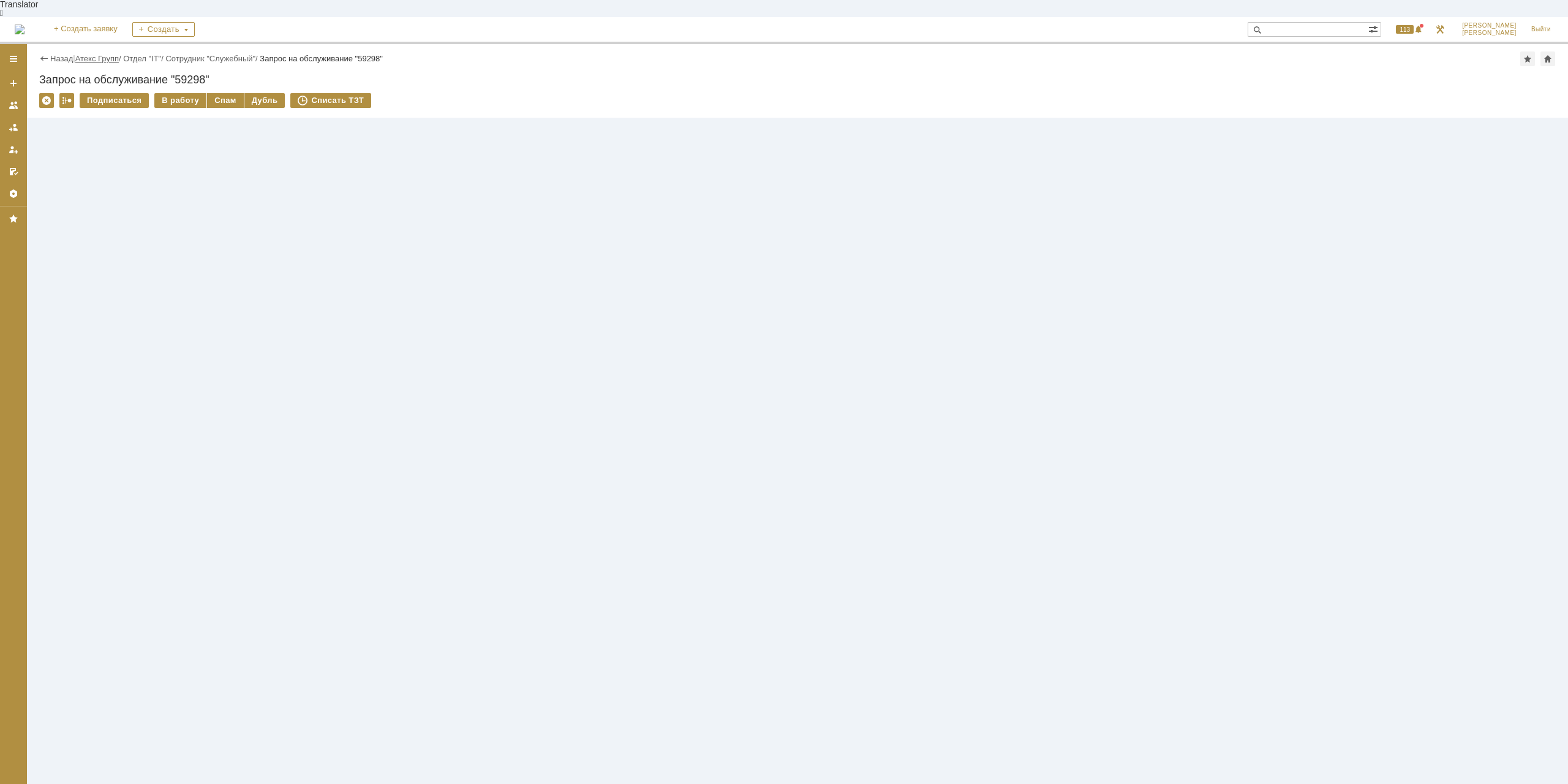
click at [97, 54] on link "Атекс Групп" at bounding box center [97, 58] width 44 height 9
